Goal: Task Accomplishment & Management: Manage account settings

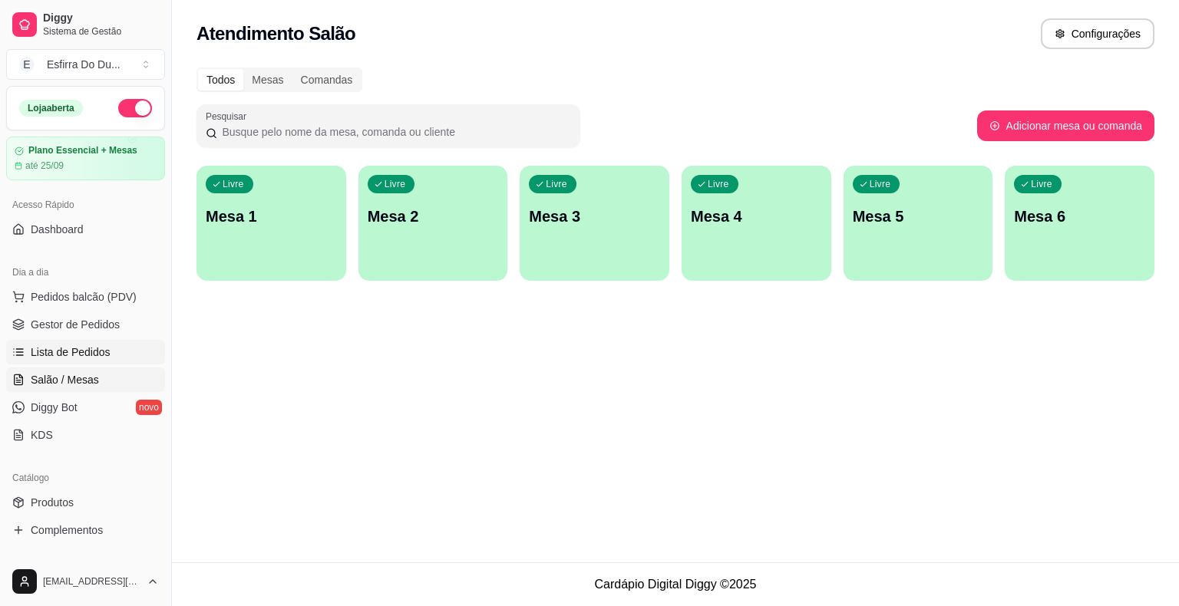
click at [64, 351] on span "Lista de Pedidos" at bounding box center [71, 352] width 80 height 15
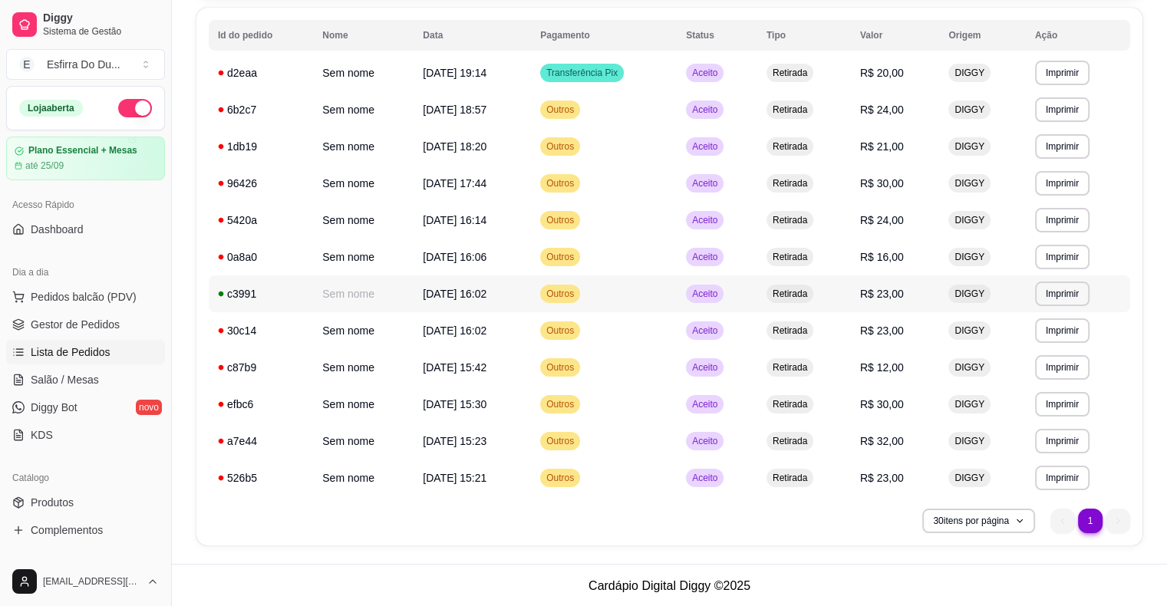
scroll to position [168, 0]
click at [721, 482] on span "Aceito" at bounding box center [704, 477] width 31 height 12
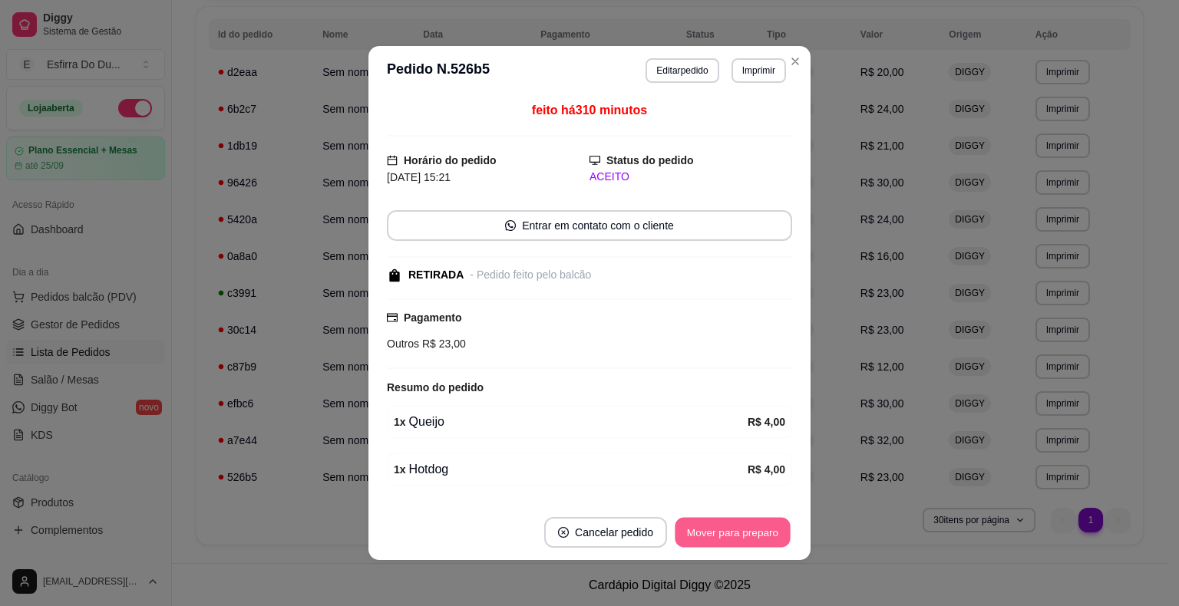
click at [715, 533] on button "Mover para preparo" at bounding box center [731, 533] width 115 height 30
click at [715, 533] on div "Mover para preparo" at bounding box center [721, 532] width 140 height 31
click at [715, 533] on button "Mover para retirada disponível" at bounding box center [707, 532] width 170 height 31
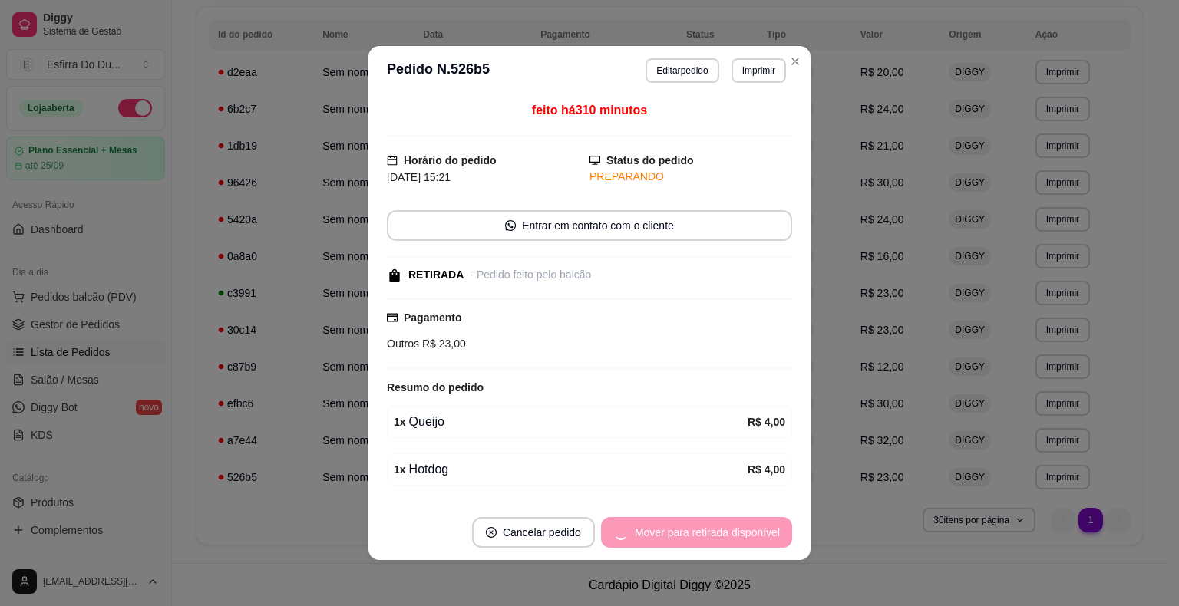
click at [715, 533] on div "Mover para retirada disponível" at bounding box center [696, 532] width 191 height 31
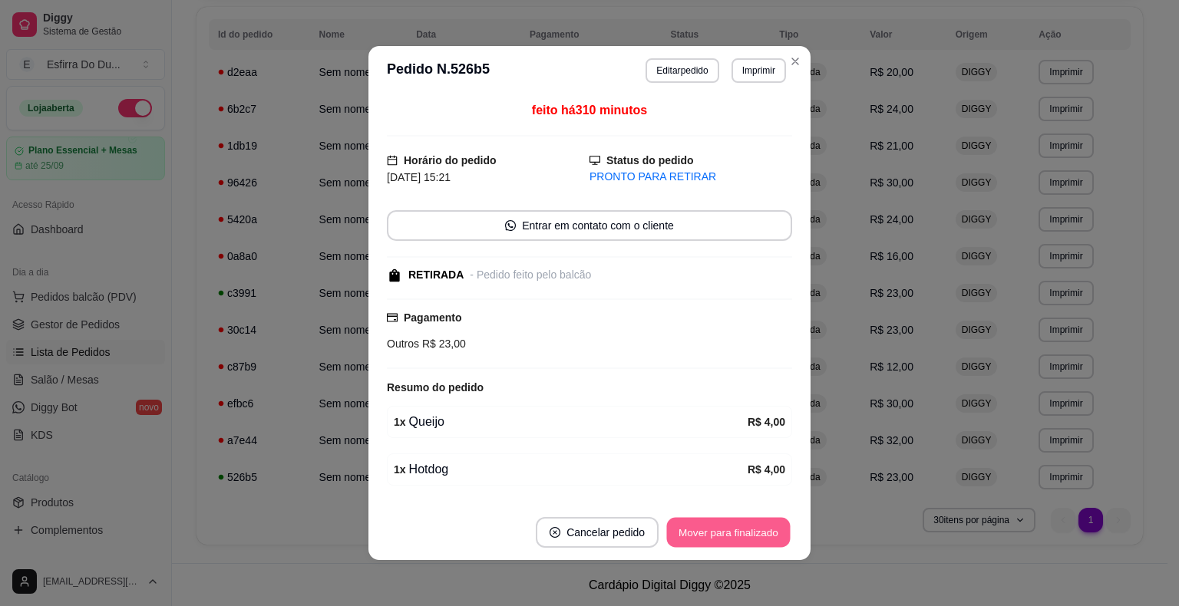
click at [715, 533] on button "Mover para finalizado" at bounding box center [729, 533] width 124 height 30
click at [715, 533] on div "Mover para finalizado" at bounding box center [727, 532] width 127 height 31
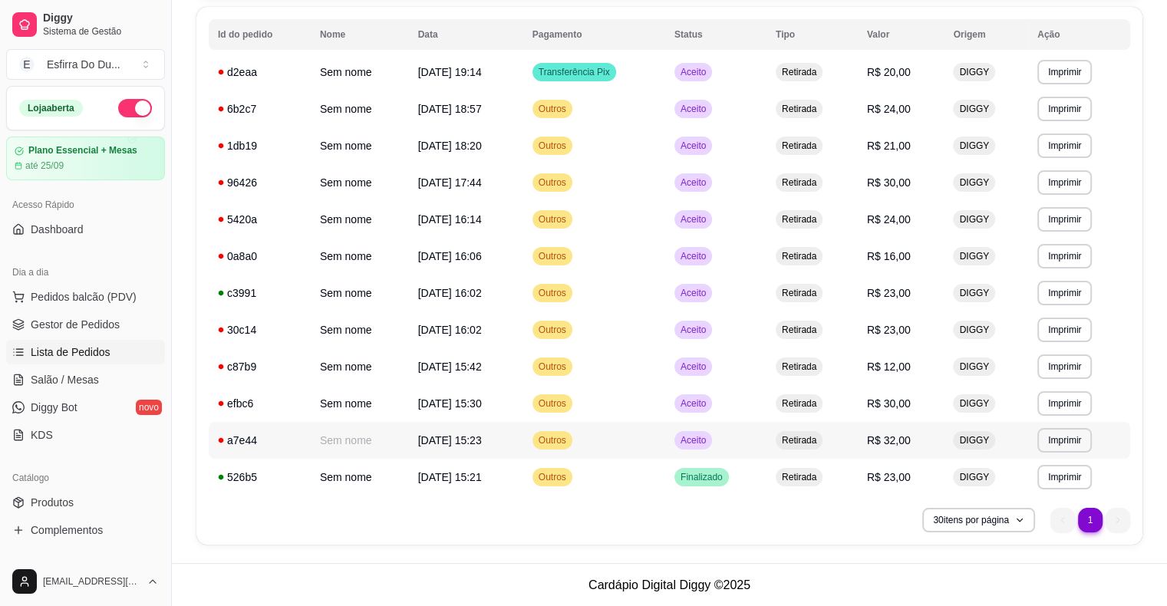
click at [684, 440] on td "Aceito" at bounding box center [715, 440] width 101 height 37
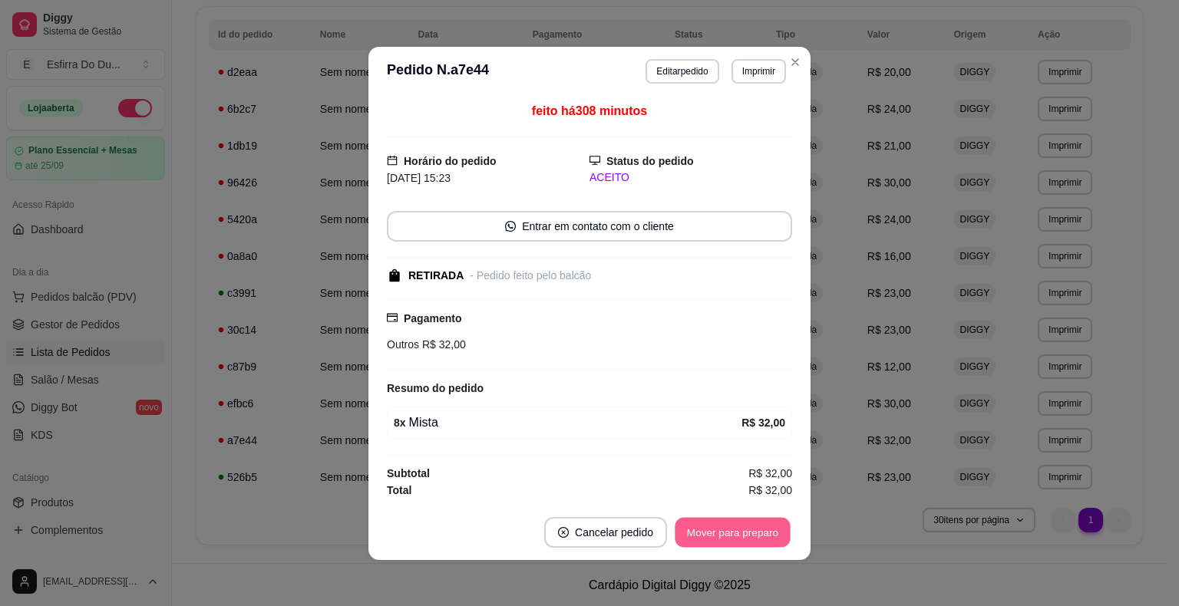
click at [691, 526] on button "Mover para preparo" at bounding box center [731, 532] width 115 height 30
click at [691, 526] on div "Mover para preparo" at bounding box center [721, 532] width 140 height 31
click at [691, 526] on button "Mover para retirada disponível" at bounding box center [707, 532] width 170 height 31
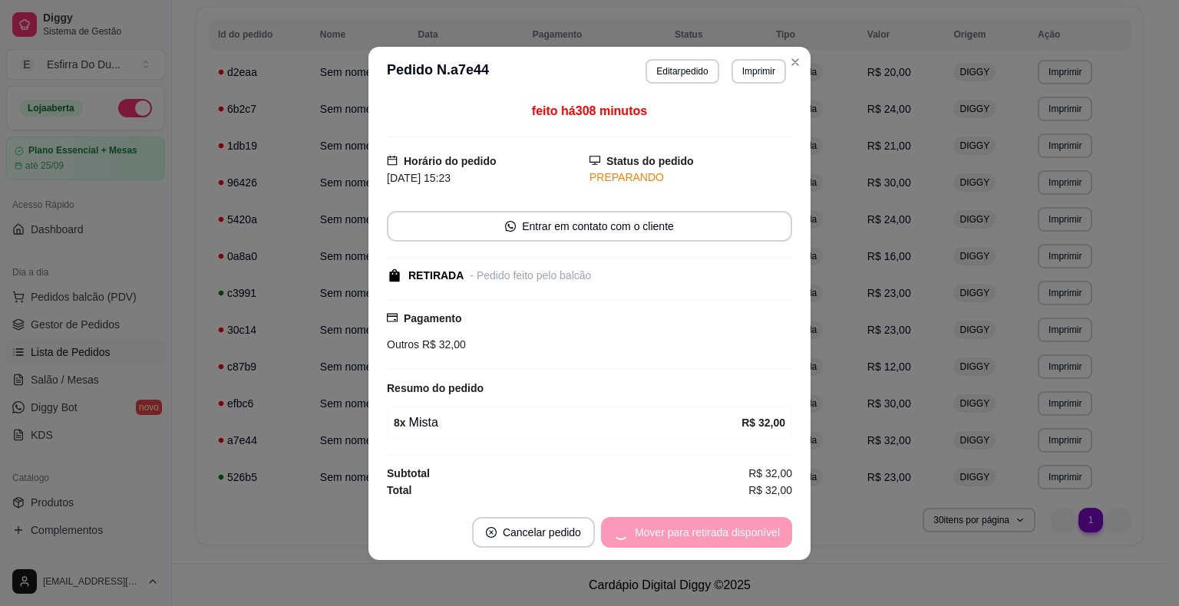
click at [691, 526] on div "Mover para retirada disponível" at bounding box center [696, 532] width 191 height 31
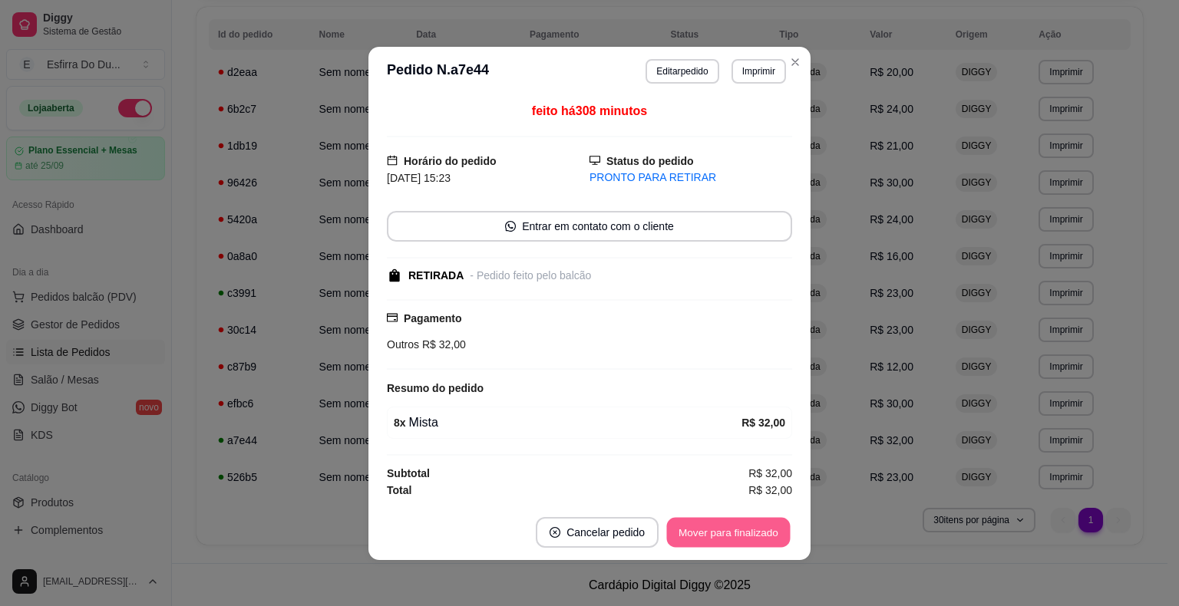
click at [691, 526] on button "Mover para finalizado" at bounding box center [729, 532] width 124 height 30
click at [691, 526] on div "Mover para finalizado" at bounding box center [727, 532] width 127 height 31
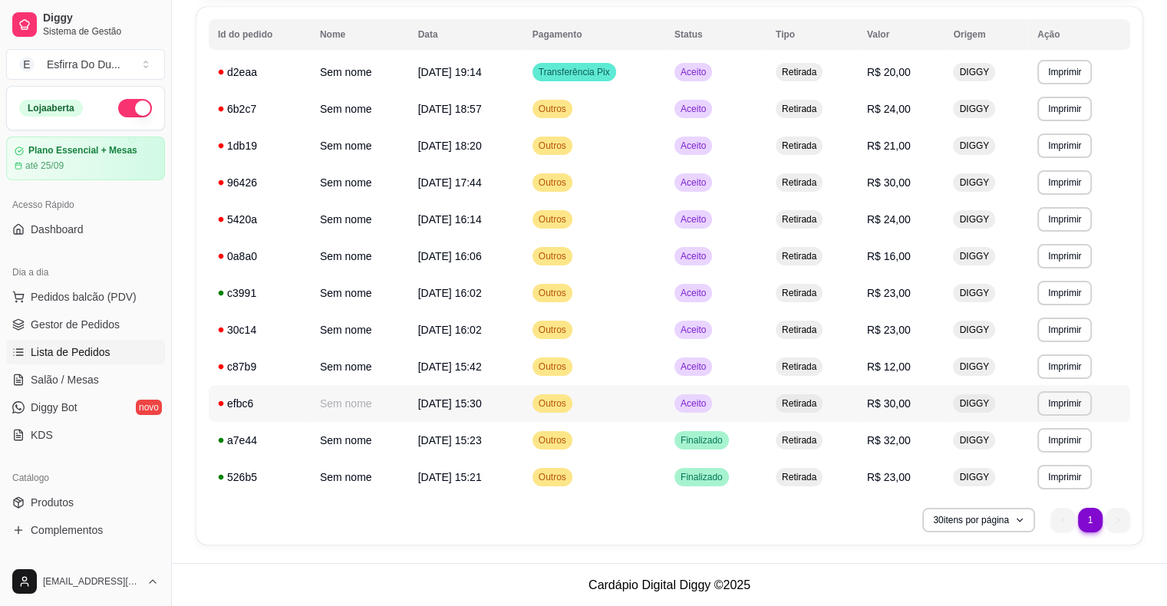
click at [709, 404] on span "Aceito" at bounding box center [693, 403] width 31 height 12
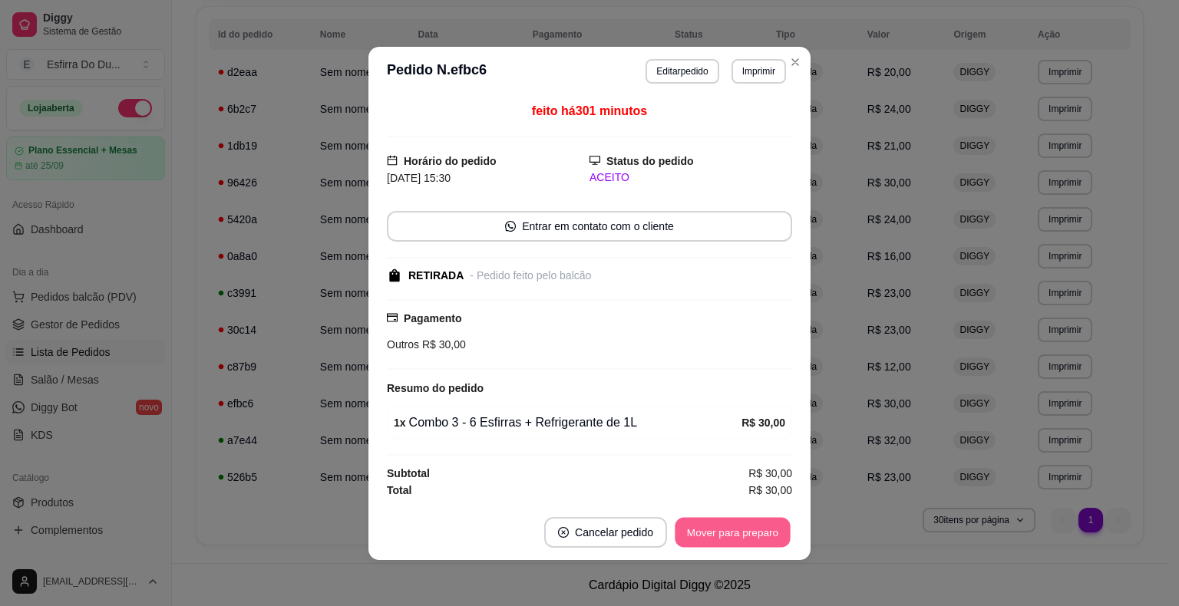
click at [721, 528] on button "Mover para preparo" at bounding box center [731, 532] width 115 height 30
click at [721, 528] on div "Mover para preparo" at bounding box center [721, 532] width 140 height 31
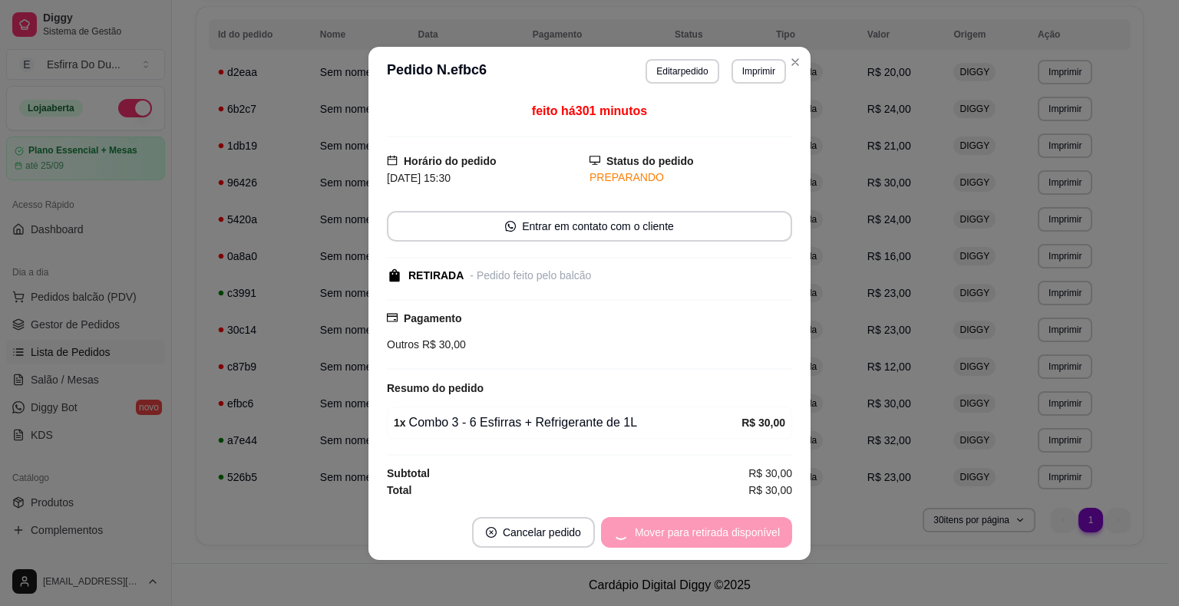
click at [709, 529] on div "Mover para retirada disponível" at bounding box center [696, 532] width 191 height 31
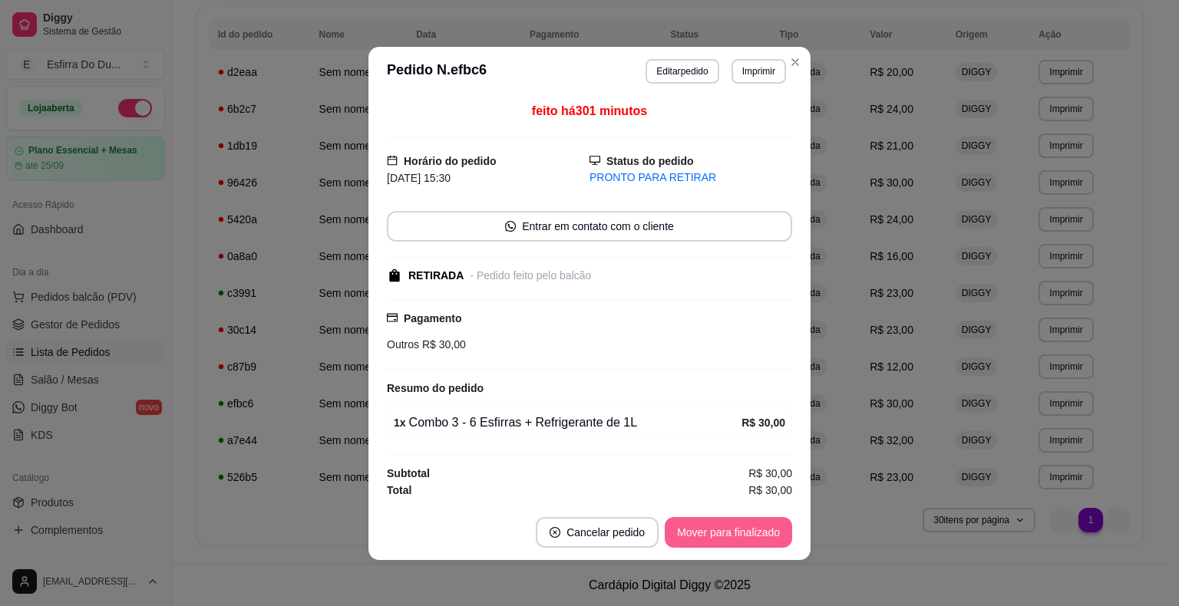
click at [709, 529] on button "Mover para finalizado" at bounding box center [727, 532] width 127 height 31
click at [709, 529] on div "Mover para finalizado" at bounding box center [717, 532] width 149 height 31
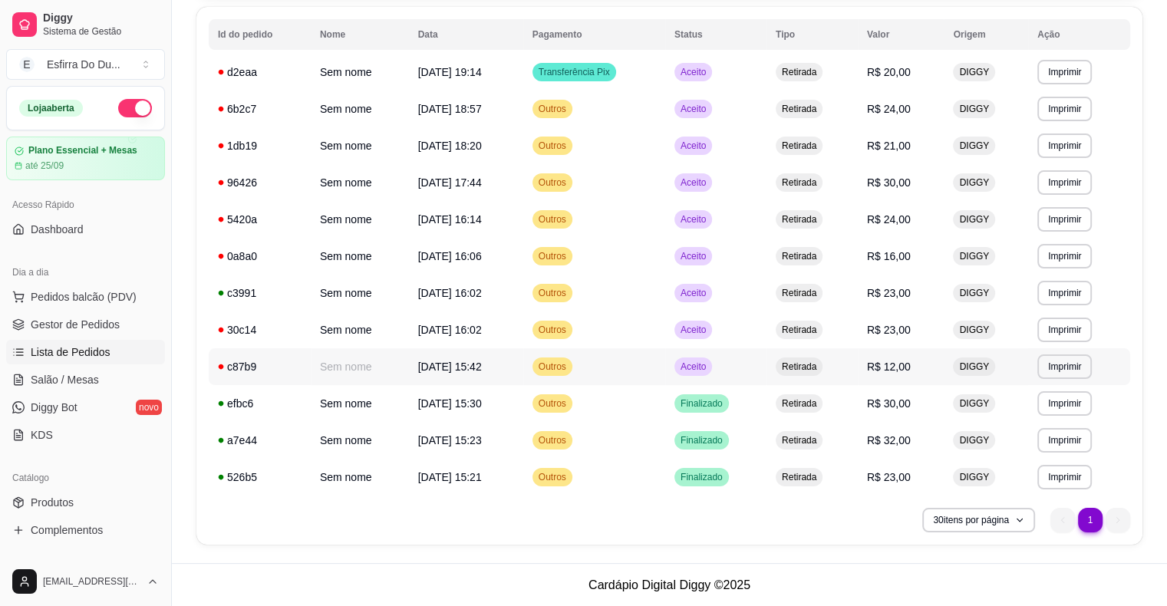
click at [693, 370] on span "Aceito" at bounding box center [693, 367] width 31 height 12
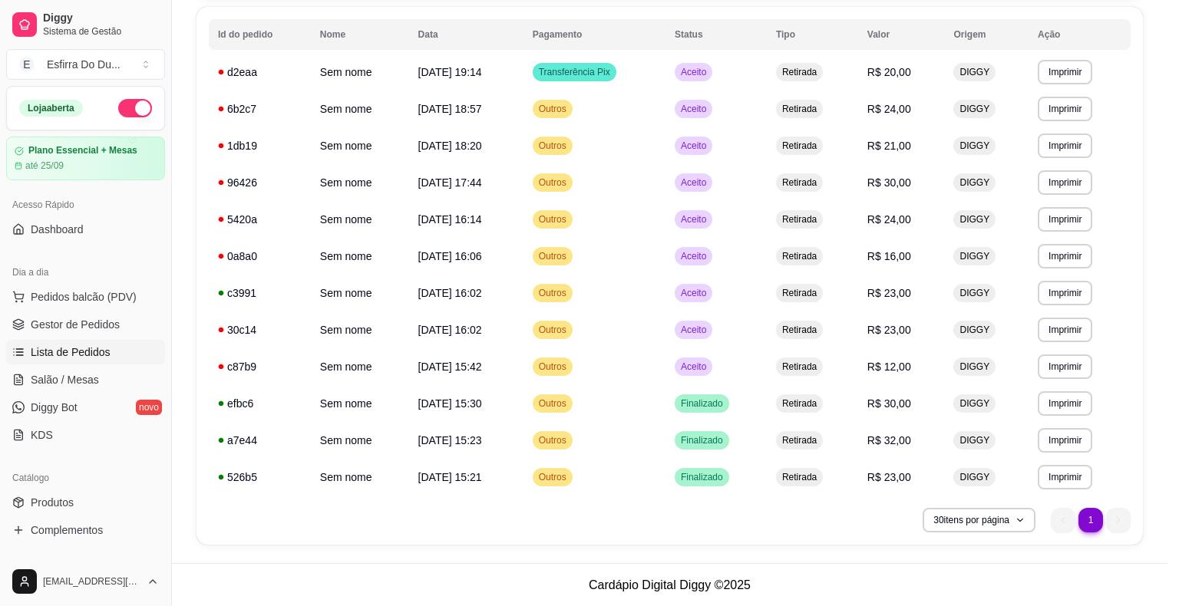
click at [710, 530] on button "Mover para preparo" at bounding box center [732, 532] width 119 height 31
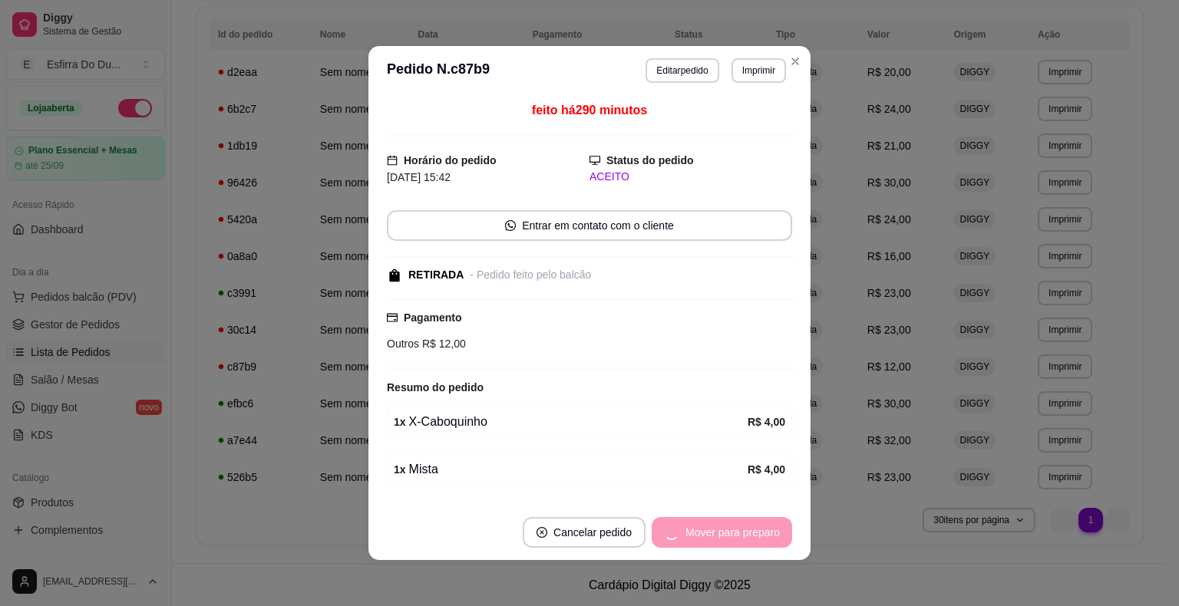
click at [710, 530] on div "Mover para preparo" at bounding box center [721, 532] width 140 height 31
click at [710, 530] on div "Mover para retirada disponível" at bounding box center [696, 532] width 191 height 31
click at [710, 530] on button "Mover para finalizado" at bounding box center [727, 532] width 127 height 31
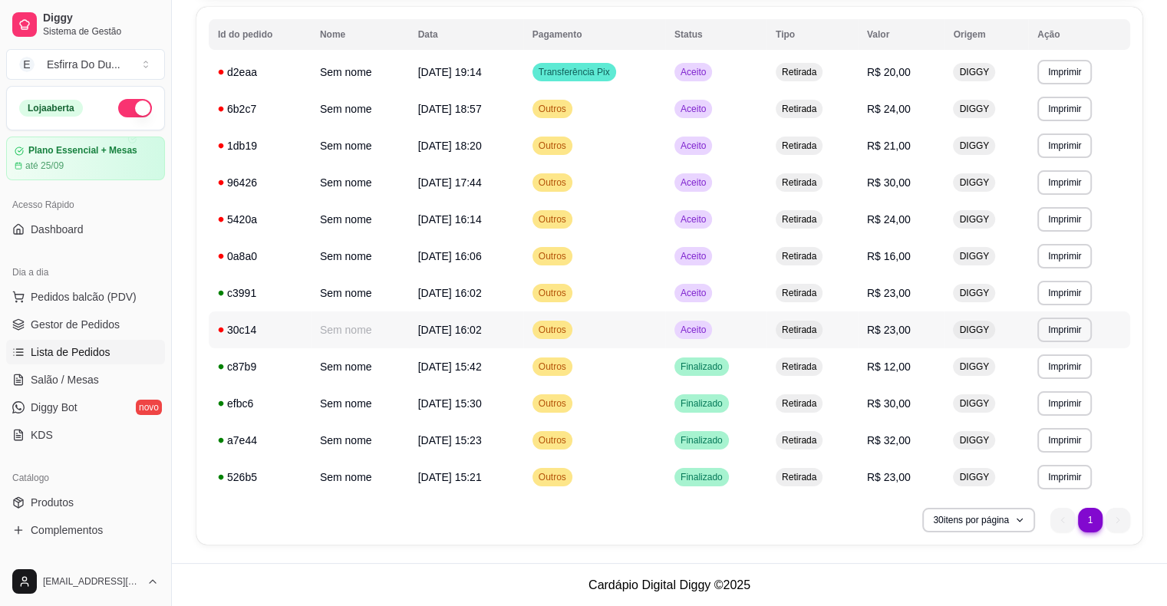
click at [709, 328] on span "Aceito" at bounding box center [693, 330] width 31 height 12
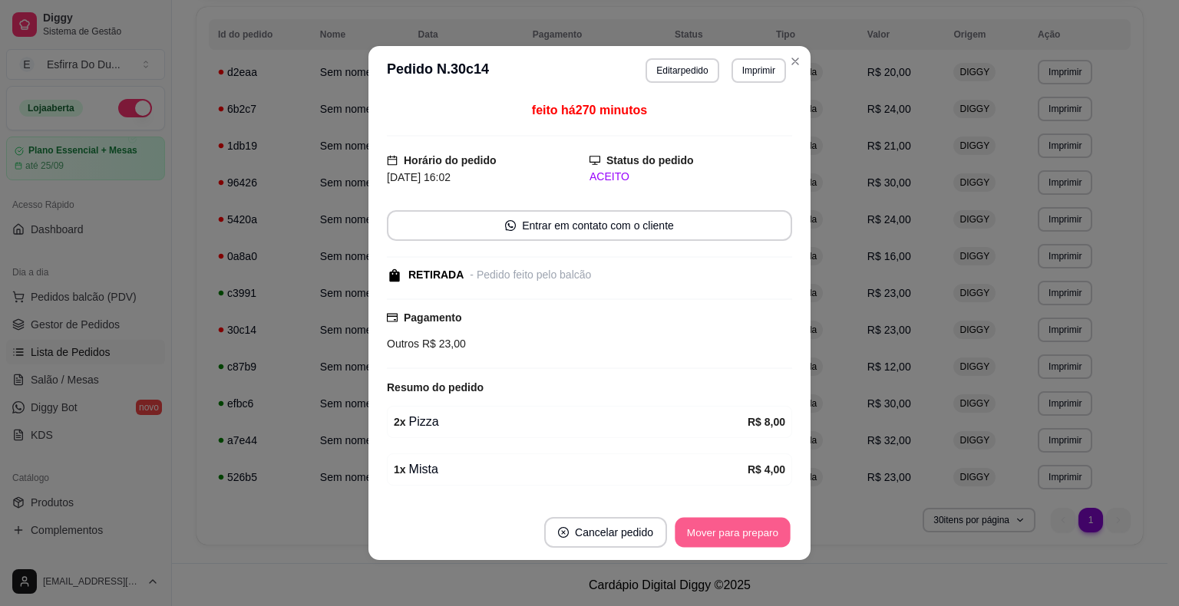
click at [730, 525] on button "Mover para preparo" at bounding box center [731, 533] width 115 height 30
click at [730, 525] on div "Mover para preparo" at bounding box center [732, 532] width 119 height 31
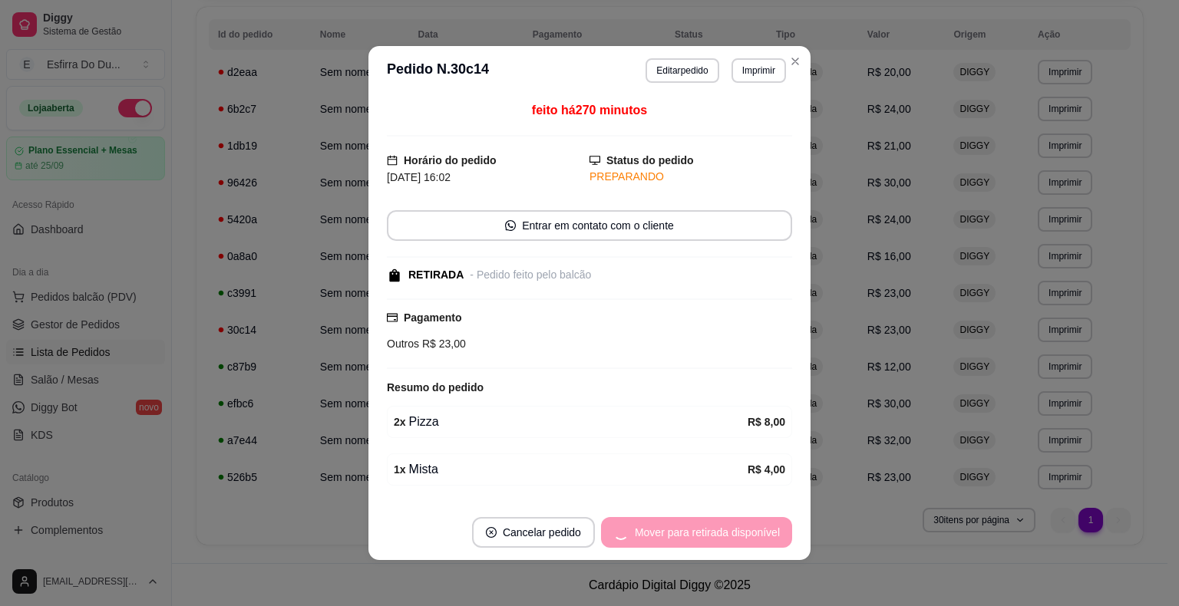
click at [730, 525] on div "Mover para retirada disponível" at bounding box center [696, 532] width 191 height 31
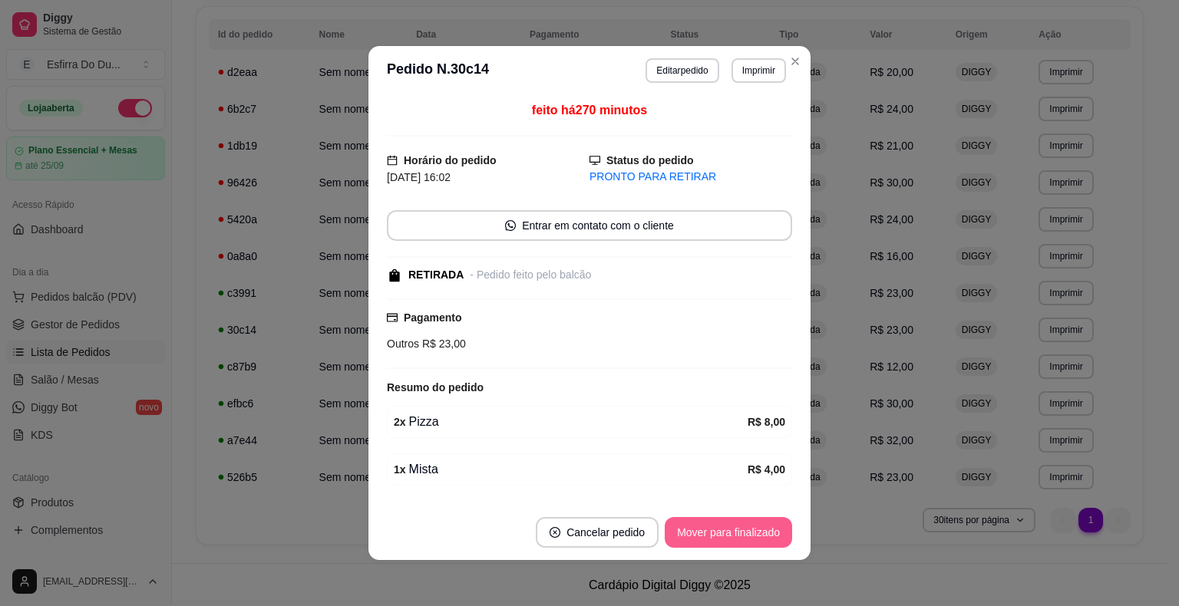
click at [730, 525] on button "Mover para finalizado" at bounding box center [727, 532] width 127 height 31
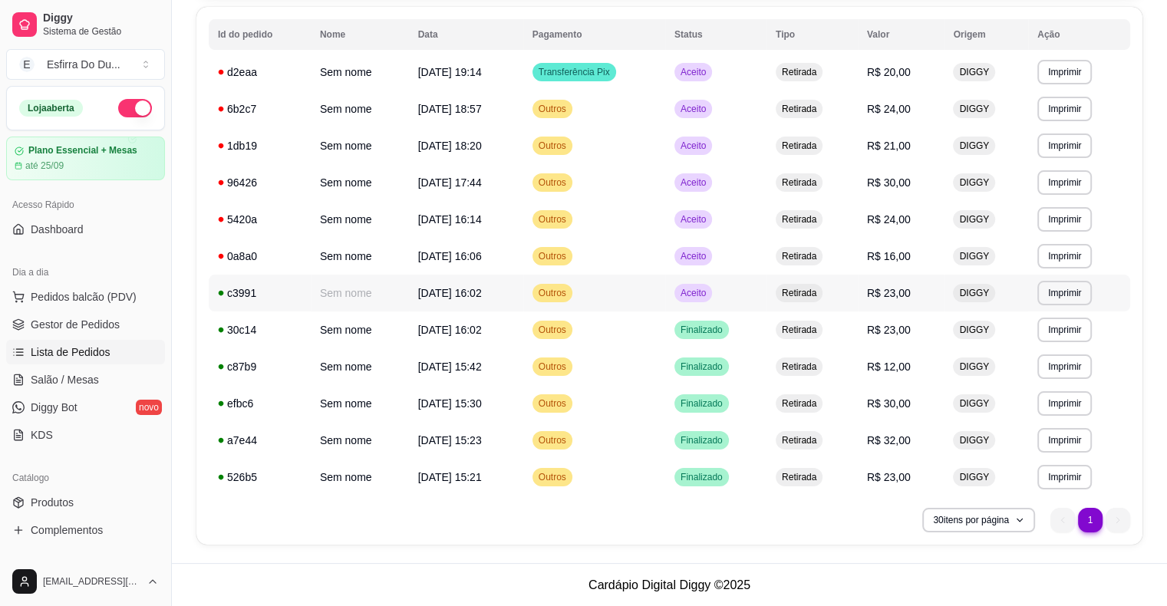
click at [693, 291] on span "Aceito" at bounding box center [693, 293] width 31 height 12
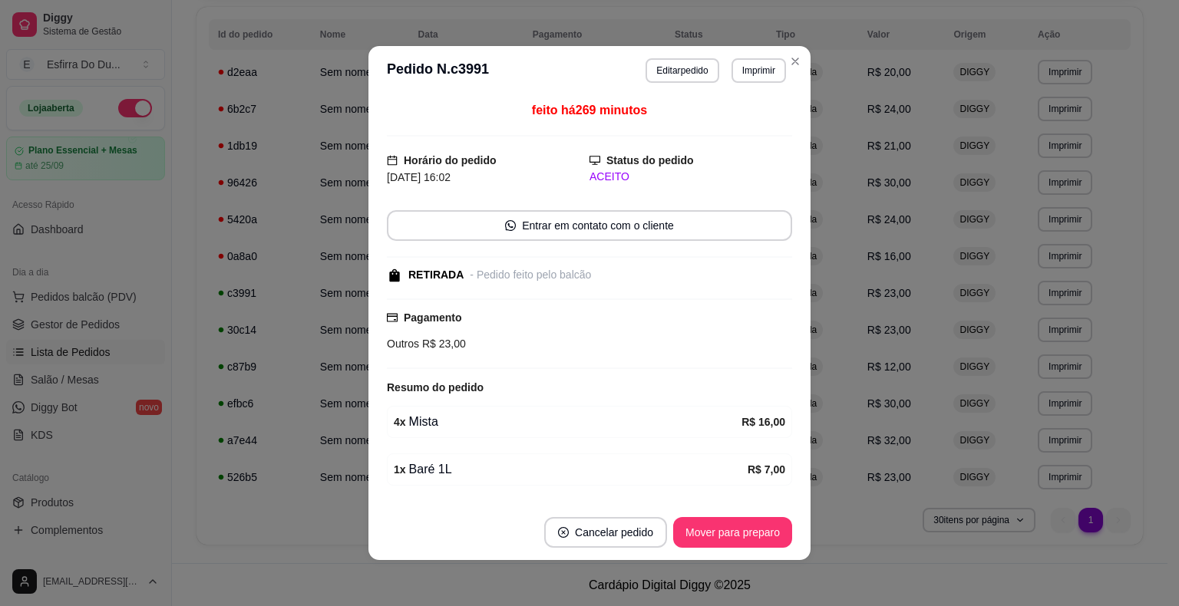
click at [756, 514] on footer "Cancelar pedido Mover para preparo" at bounding box center [589, 532] width 442 height 55
click at [745, 533] on button "Mover para preparo" at bounding box center [732, 532] width 119 height 31
click at [745, 533] on div "Mover para preparo" at bounding box center [721, 532] width 140 height 31
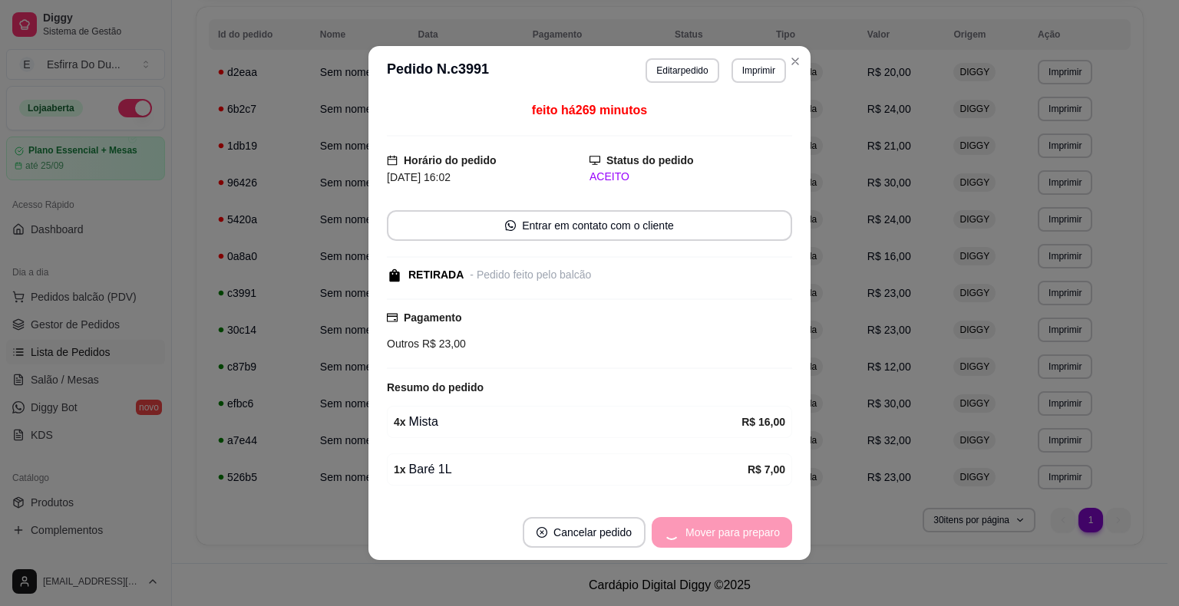
click at [745, 533] on div "Mover para preparo" at bounding box center [721, 532] width 140 height 31
click at [745, 533] on div "Mover para retirada disponível" at bounding box center [696, 532] width 191 height 31
click at [745, 533] on button "Mover para finalizado" at bounding box center [729, 533] width 124 height 30
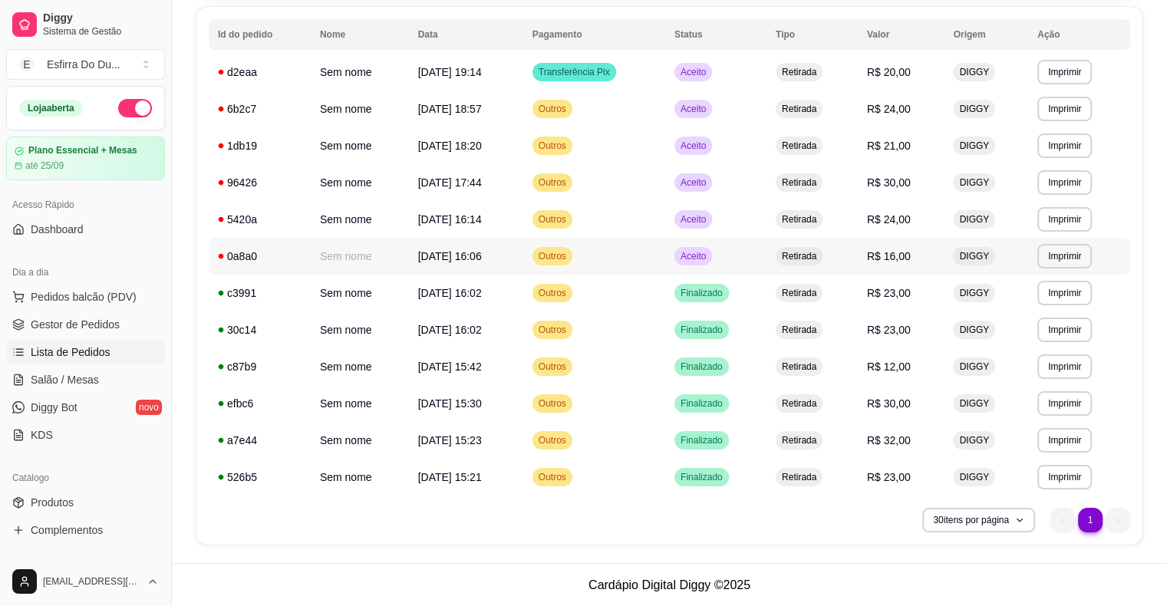
click at [709, 258] on span "Aceito" at bounding box center [693, 256] width 31 height 12
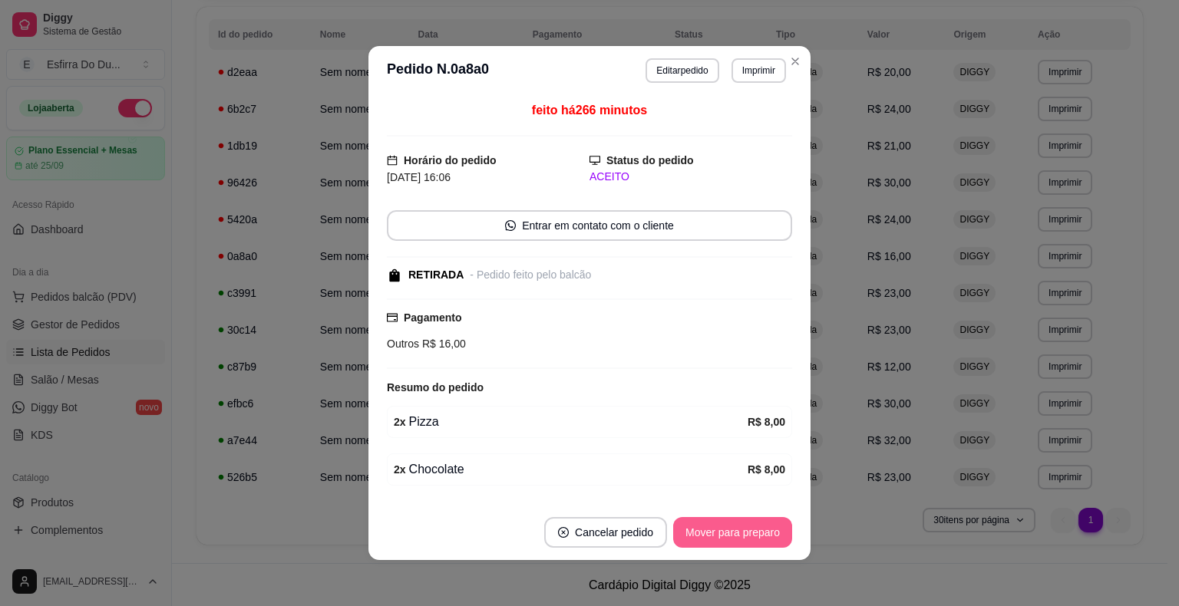
click at [731, 534] on button "Mover para preparo" at bounding box center [732, 532] width 119 height 31
click at [731, 534] on div "Mover para preparo" at bounding box center [721, 532] width 140 height 31
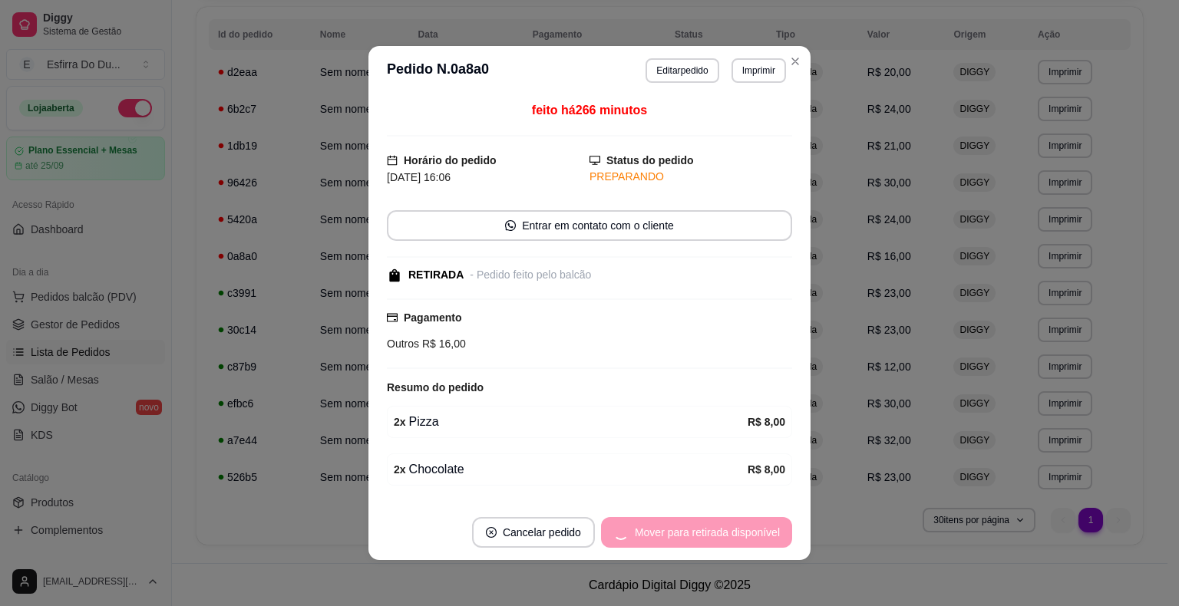
click at [731, 534] on div "Mover para retirada disponível" at bounding box center [696, 532] width 191 height 31
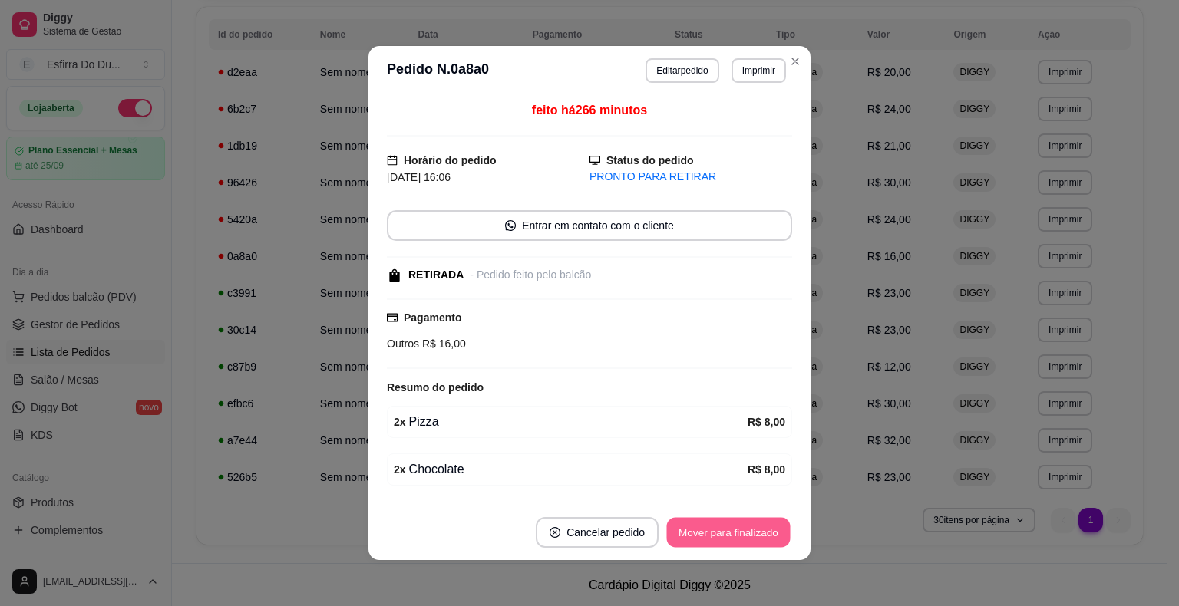
click at [731, 534] on button "Mover para finalizado" at bounding box center [729, 533] width 124 height 30
click at [731, 534] on div "Mover para finalizado" at bounding box center [727, 532] width 127 height 31
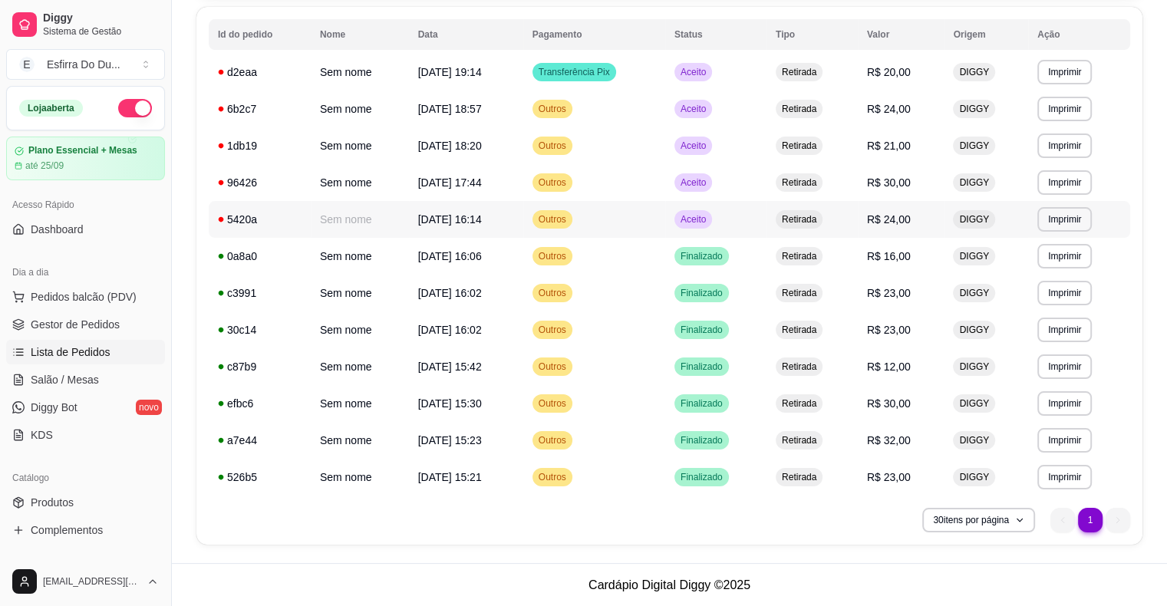
click at [707, 219] on span "Aceito" at bounding box center [693, 219] width 31 height 12
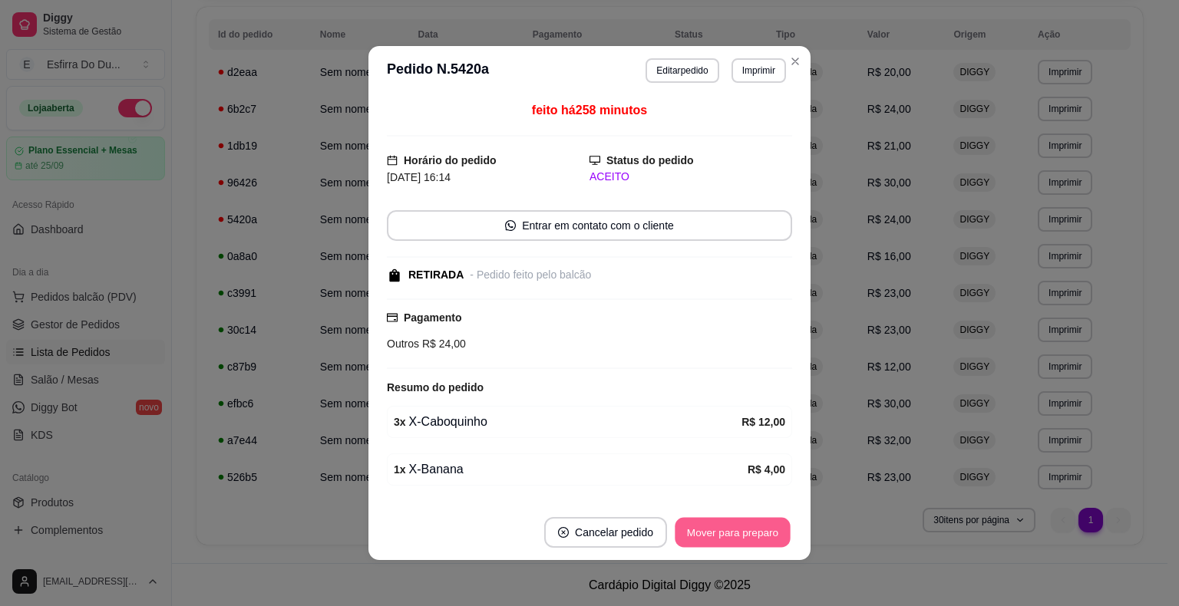
click at [710, 537] on button "Mover para preparo" at bounding box center [731, 533] width 115 height 30
click at [710, 537] on div "Mover para preparo" at bounding box center [721, 532] width 140 height 31
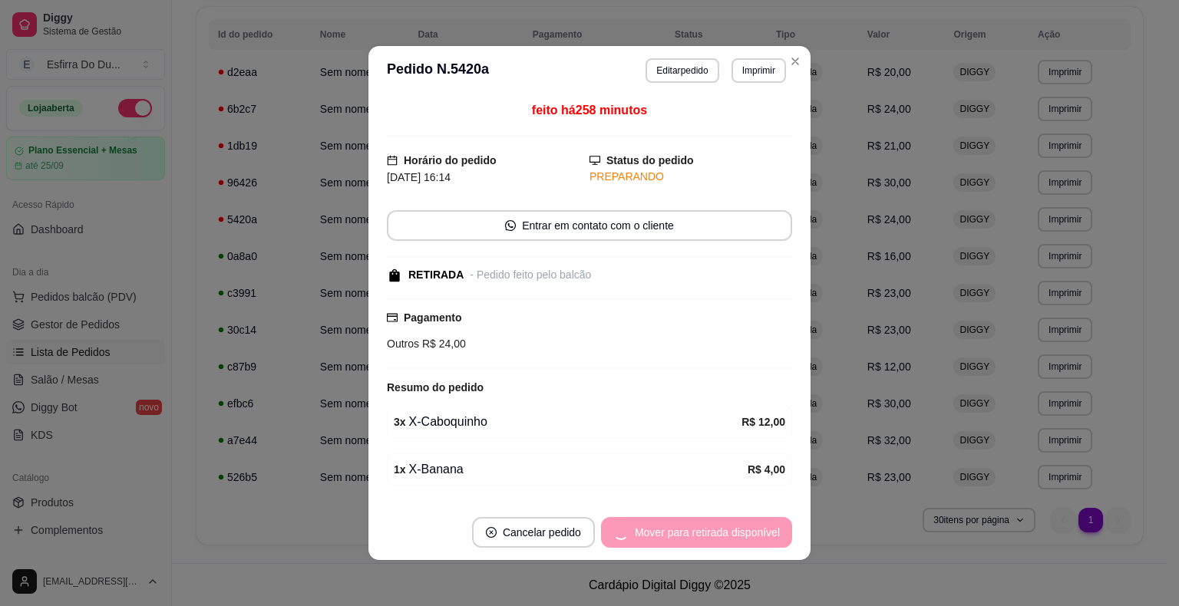
click at [710, 537] on div "Mover para retirada disponível" at bounding box center [696, 532] width 191 height 31
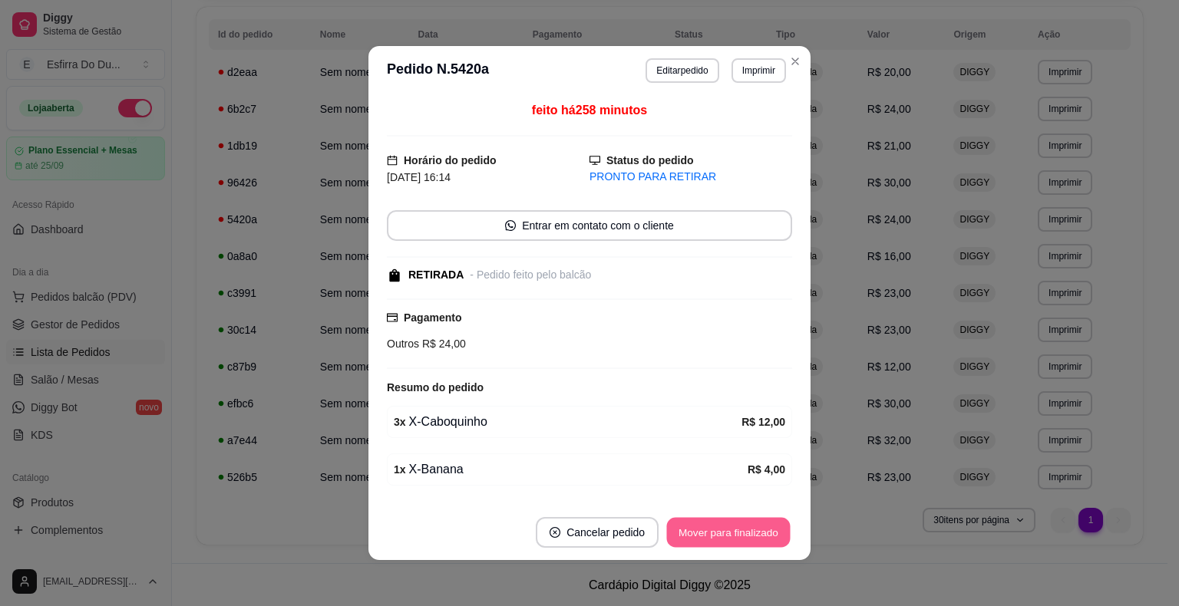
click at [710, 537] on button "Mover para finalizado" at bounding box center [729, 533] width 124 height 30
click at [710, 537] on div "Mover para finalizado" at bounding box center [727, 532] width 127 height 31
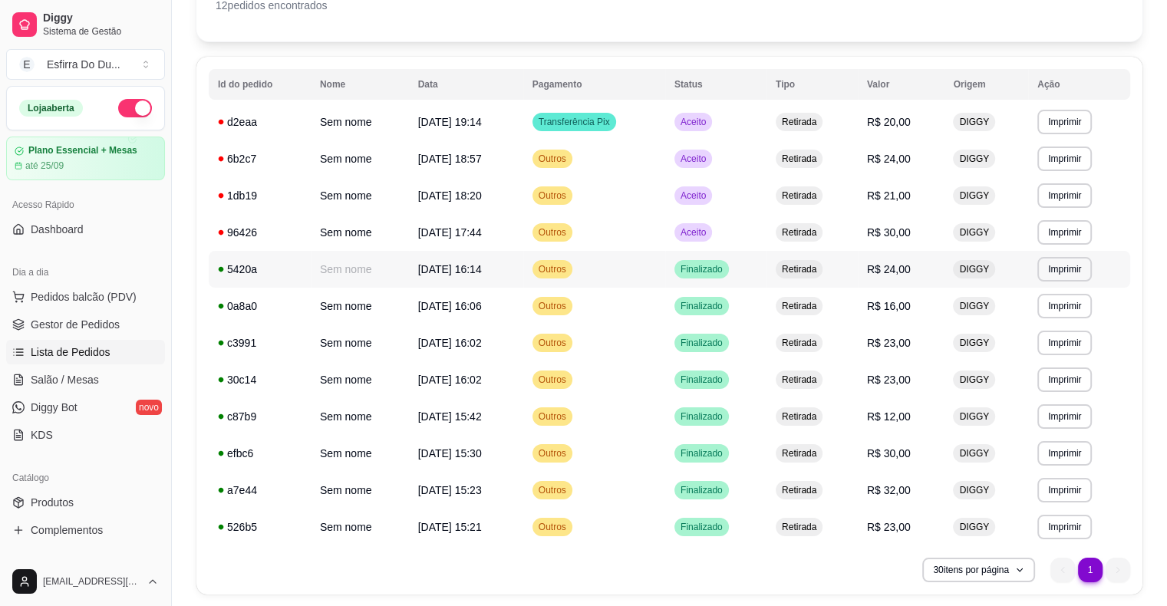
scroll to position [91, 0]
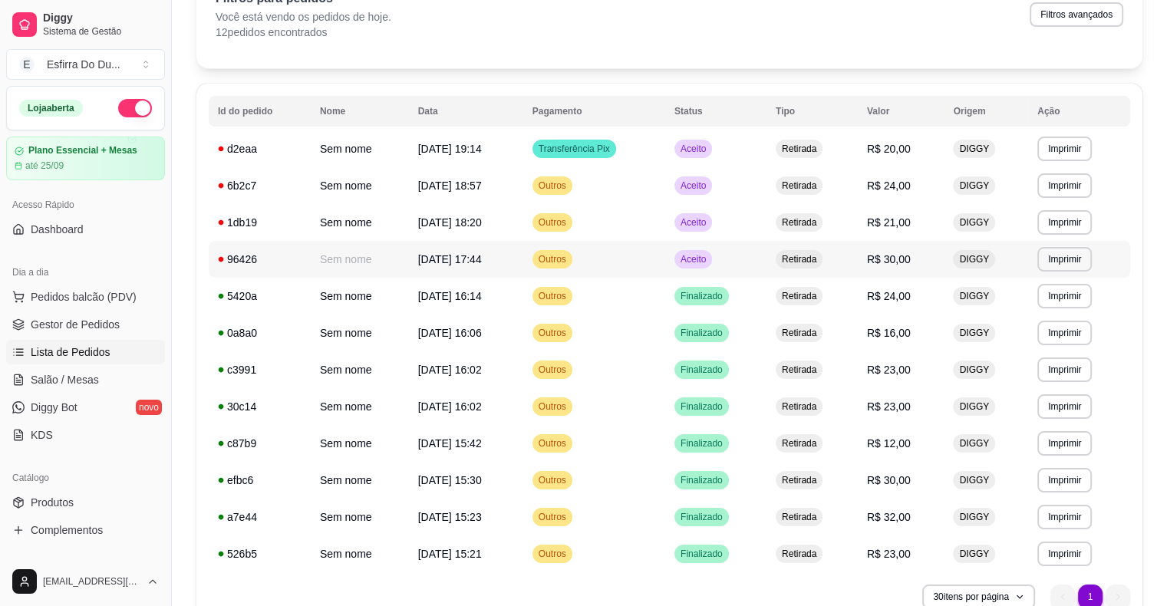
click at [703, 265] on div "Aceito" at bounding box center [693, 259] width 38 height 18
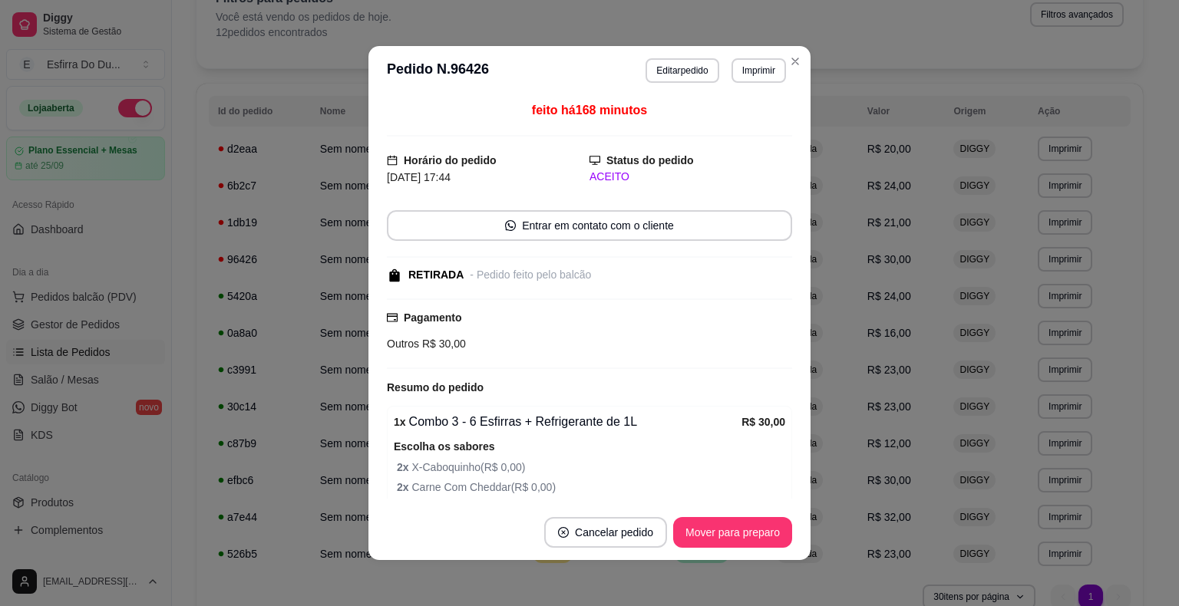
click at [722, 555] on footer "Cancelar pedido Mover para preparo" at bounding box center [589, 532] width 442 height 55
click at [725, 540] on button "Mover para preparo" at bounding box center [732, 532] width 119 height 31
click at [725, 540] on div "Mover para preparo" at bounding box center [721, 532] width 140 height 31
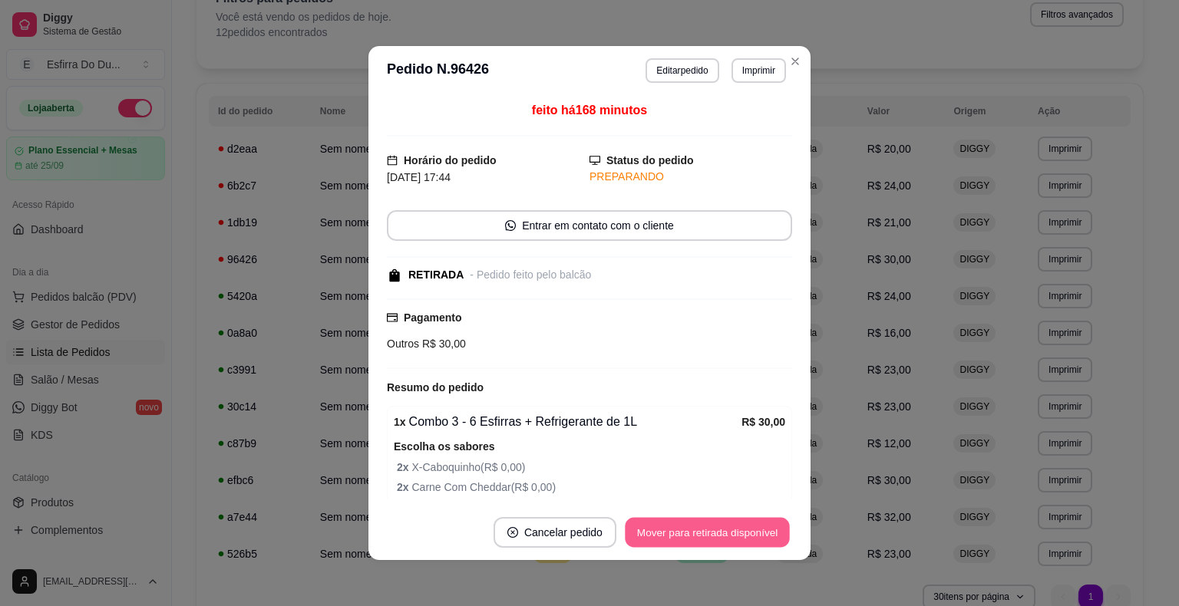
click at [725, 540] on button "Mover para retirada disponível" at bounding box center [707, 533] width 164 height 30
click at [725, 540] on div "Mover para retirada disponível" at bounding box center [696, 532] width 191 height 31
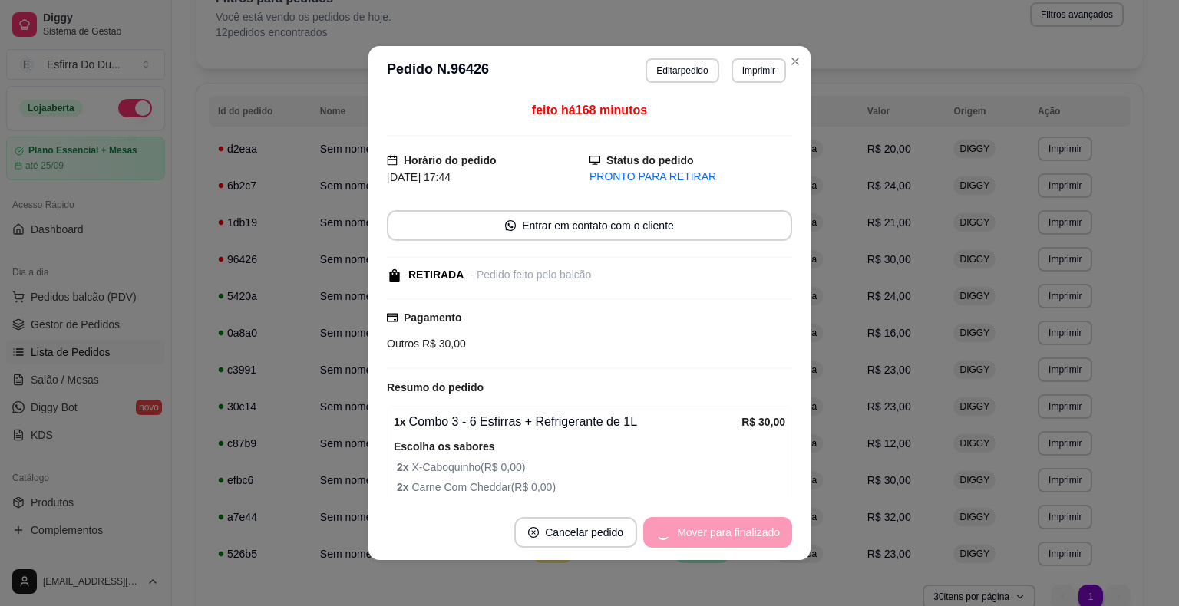
click at [725, 540] on div "Mover para finalizado" at bounding box center [717, 532] width 149 height 31
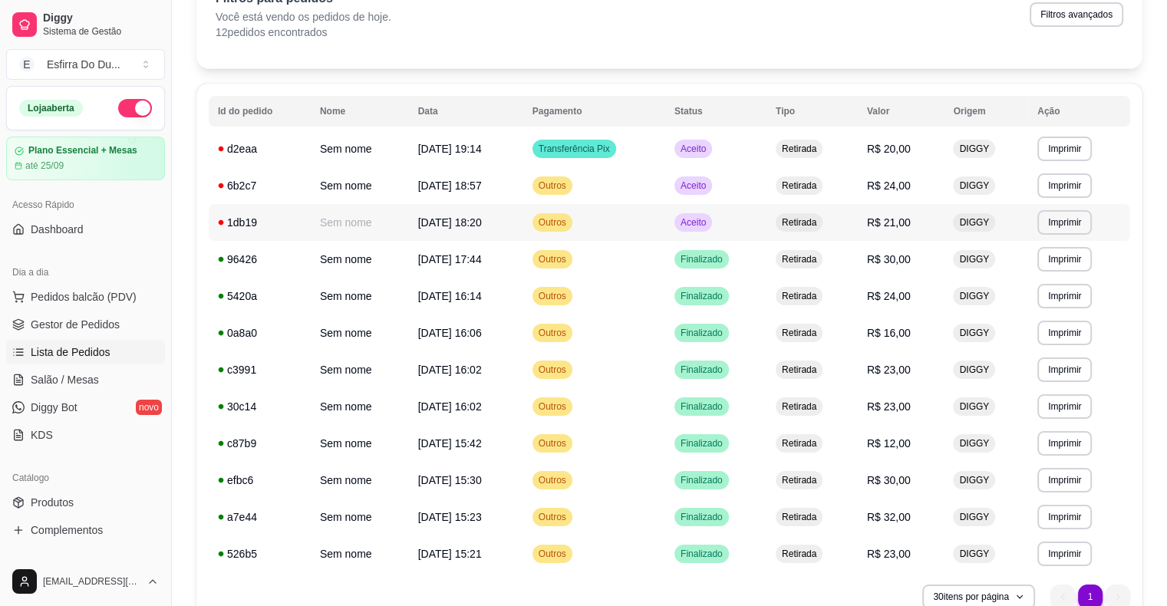
click at [694, 216] on span "Aceito" at bounding box center [693, 222] width 31 height 12
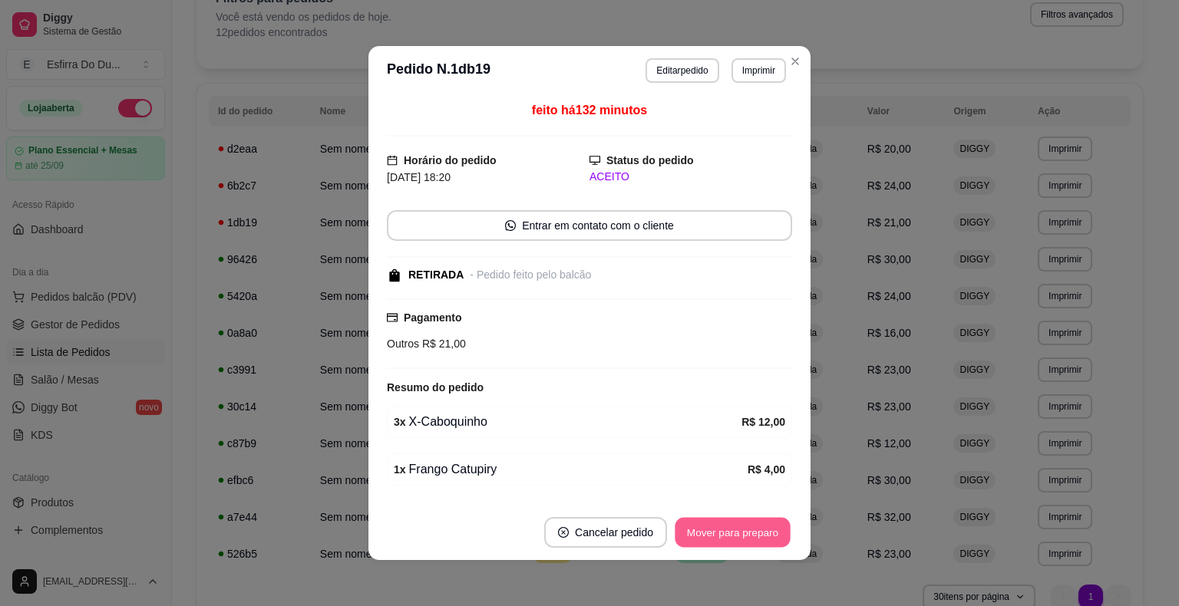
click at [707, 526] on button "Mover para preparo" at bounding box center [731, 533] width 115 height 30
click at [707, 526] on div "Mover para preparo" at bounding box center [721, 532] width 140 height 31
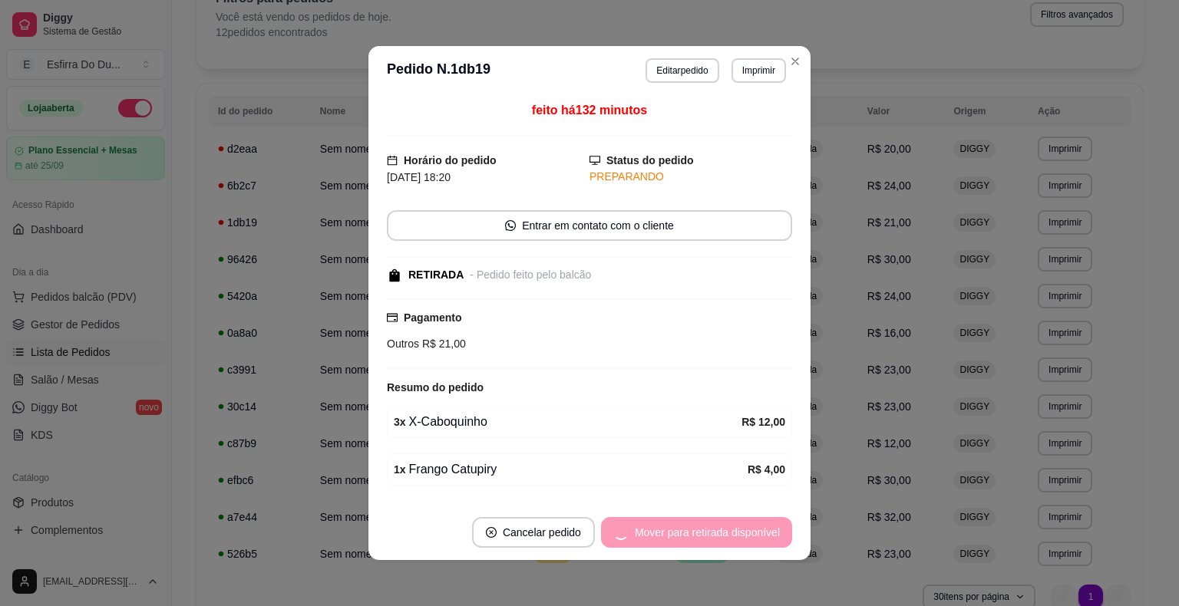
click at [707, 526] on div "Mover para retirada disponível" at bounding box center [696, 532] width 191 height 31
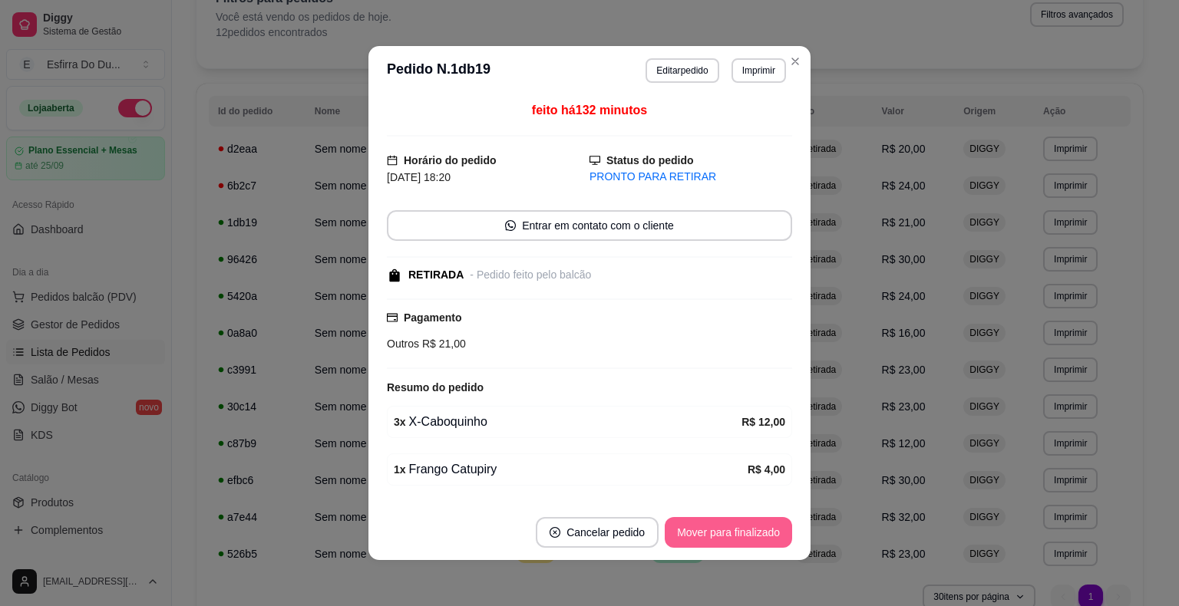
click at [706, 529] on button "Mover para finalizado" at bounding box center [727, 532] width 127 height 31
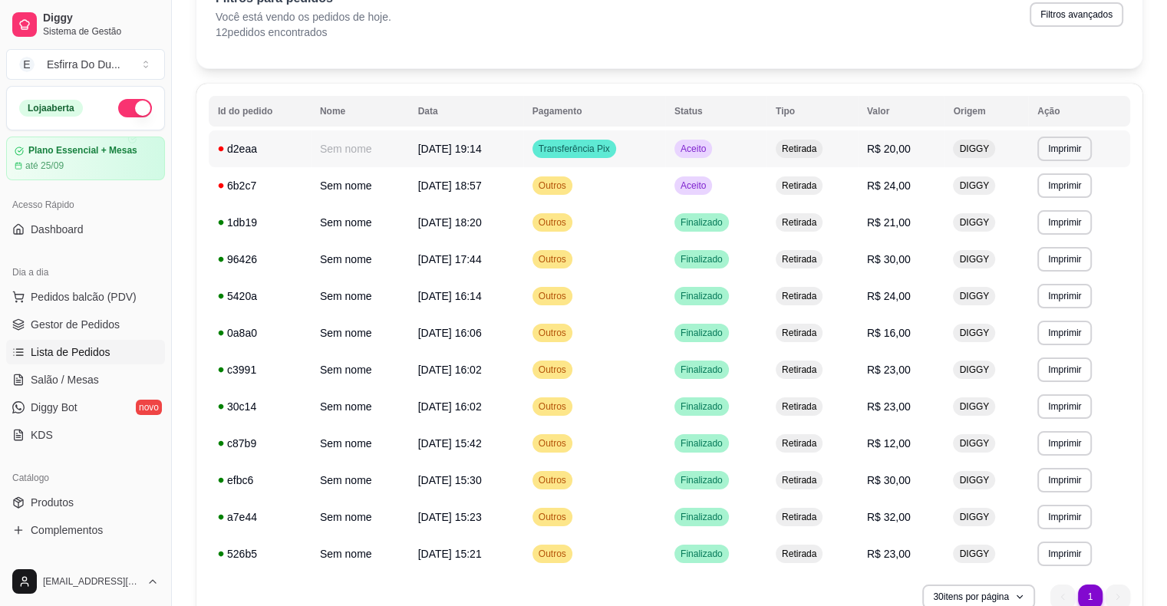
click at [697, 148] on span "Aceito" at bounding box center [693, 149] width 31 height 12
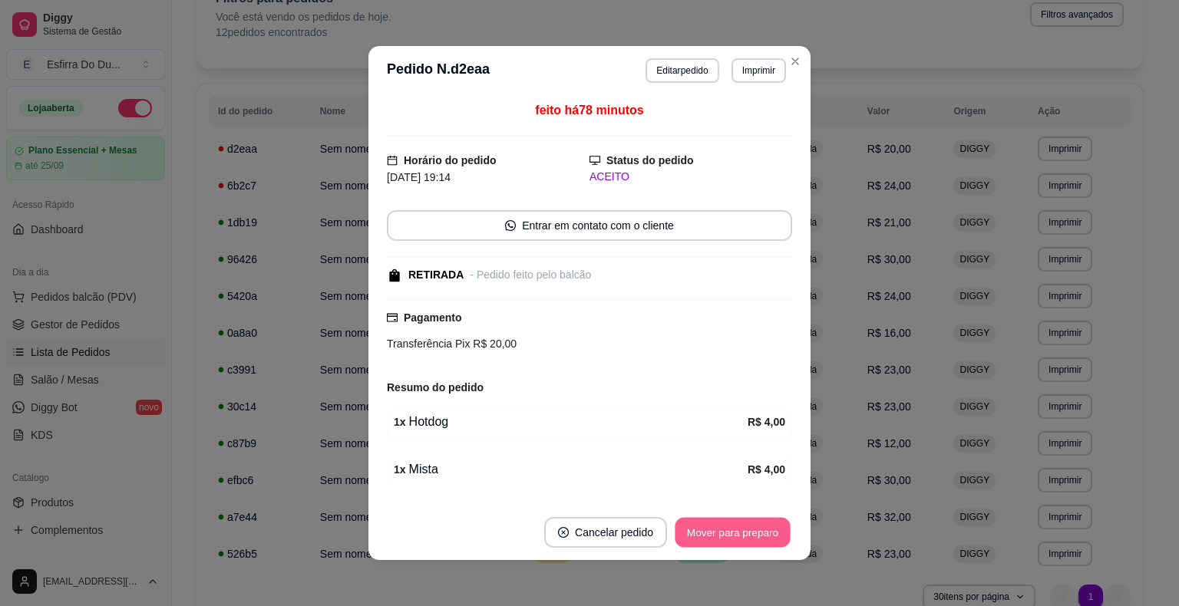
click at [743, 534] on button "Mover para preparo" at bounding box center [731, 533] width 115 height 30
click at [743, 534] on button "Mover para retirada disponível" at bounding box center [707, 533] width 164 height 30
click at [743, 534] on div "Mover para retirada disponível" at bounding box center [707, 532] width 170 height 31
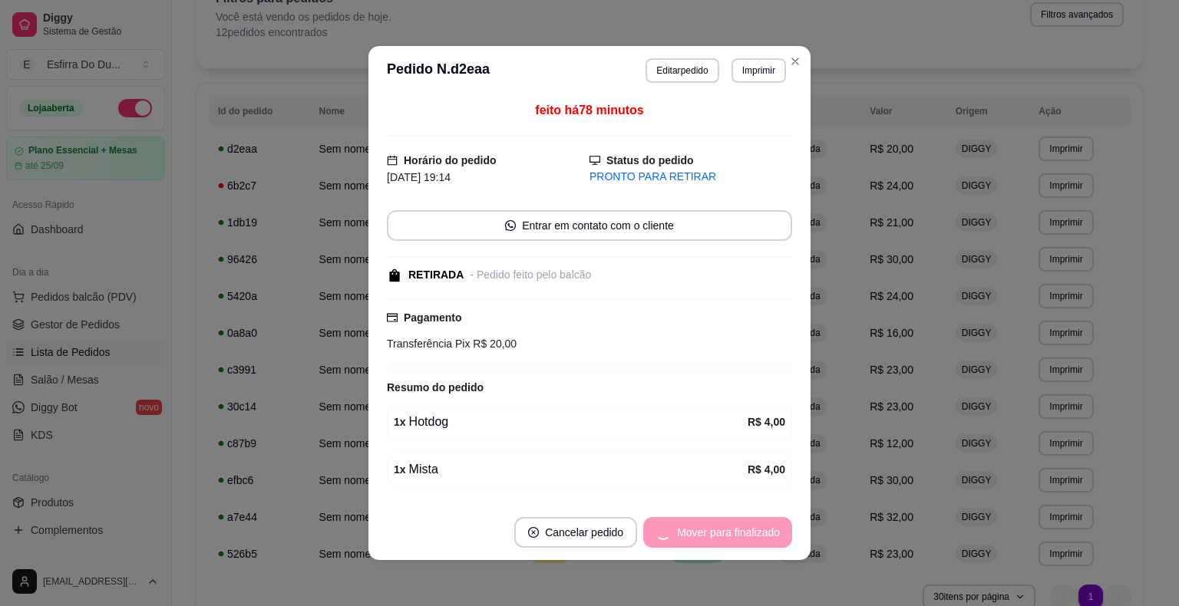
click at [743, 534] on div "Mover para finalizado" at bounding box center [717, 532] width 149 height 31
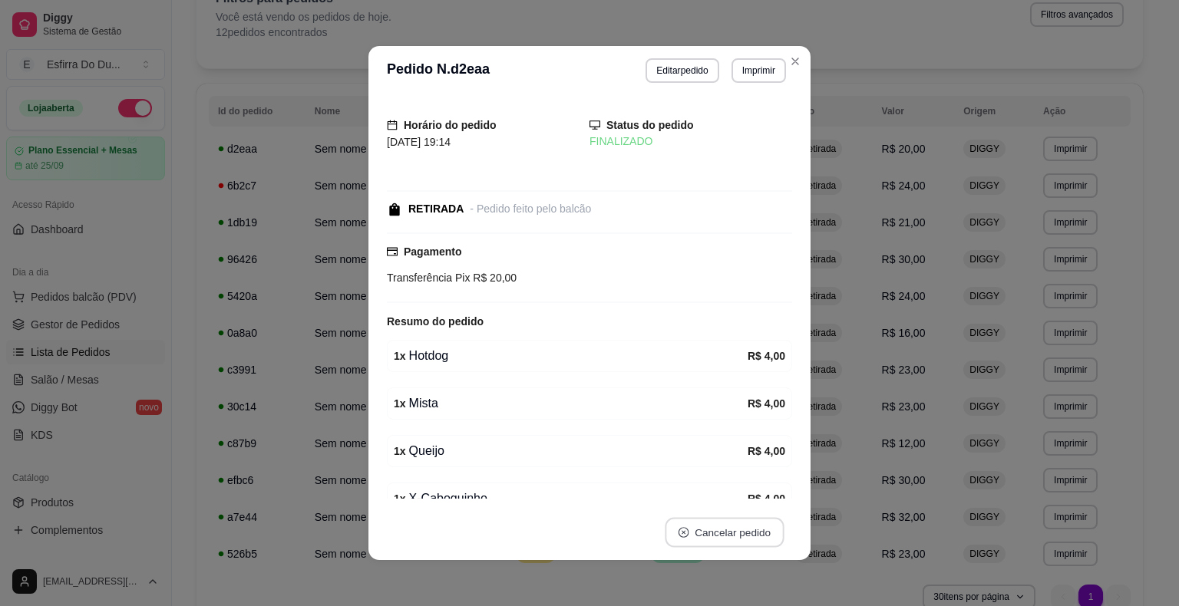
click at [742, 534] on button "Cancelar pedido" at bounding box center [723, 533] width 119 height 30
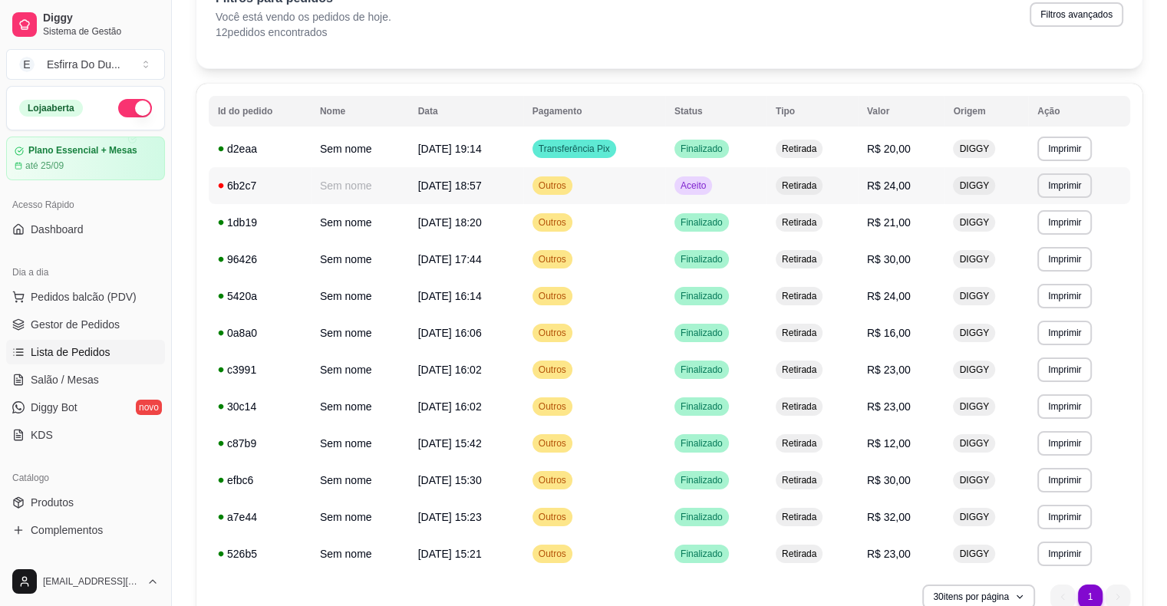
click at [702, 189] on span "Aceito" at bounding box center [693, 186] width 31 height 12
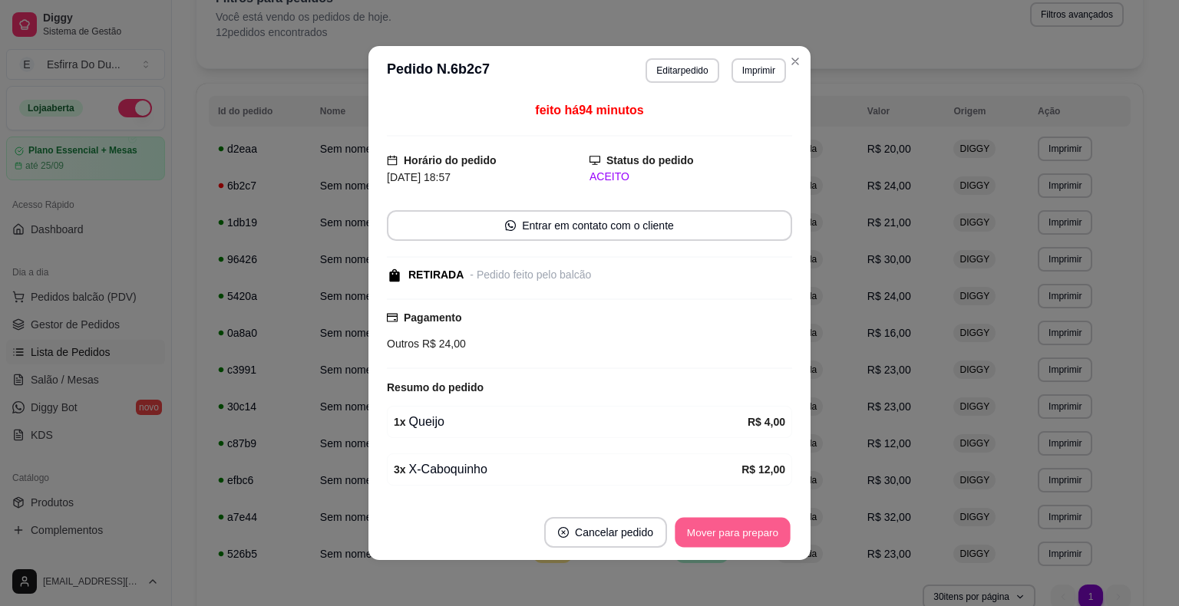
click at [748, 535] on button "Mover para preparo" at bounding box center [731, 533] width 115 height 30
click at [748, 535] on div "Mover para preparo" at bounding box center [732, 532] width 119 height 31
click at [748, 535] on button "Mover para retirada disponível" at bounding box center [707, 532] width 170 height 31
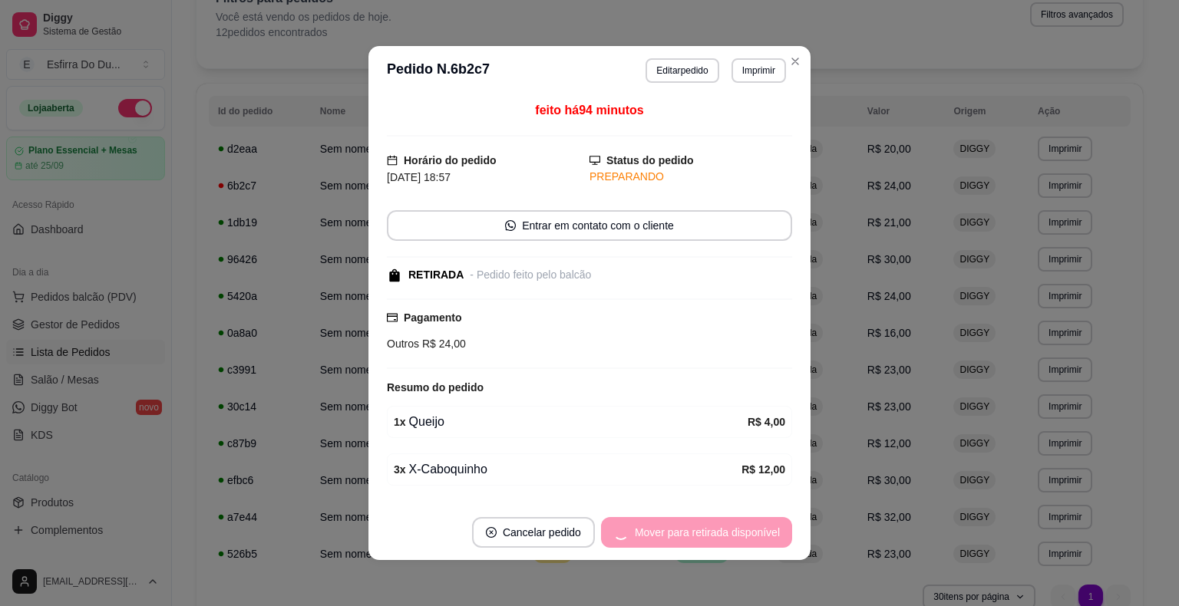
click at [748, 535] on div "Mover para retirada disponível" at bounding box center [696, 532] width 191 height 31
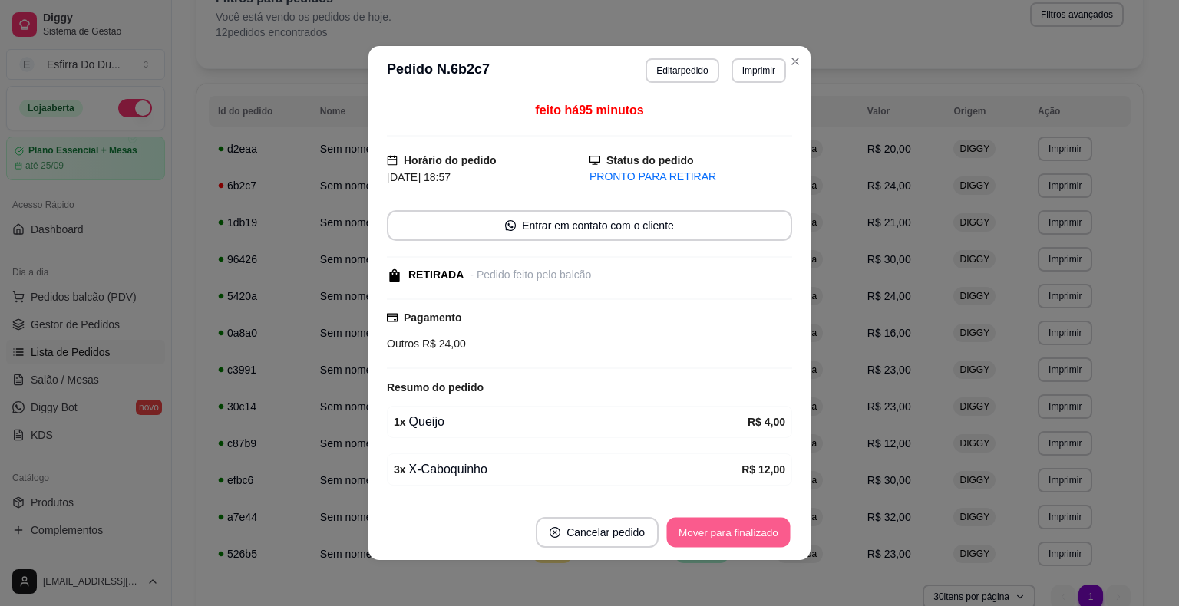
click at [748, 535] on button "Mover para finalizado" at bounding box center [729, 533] width 124 height 30
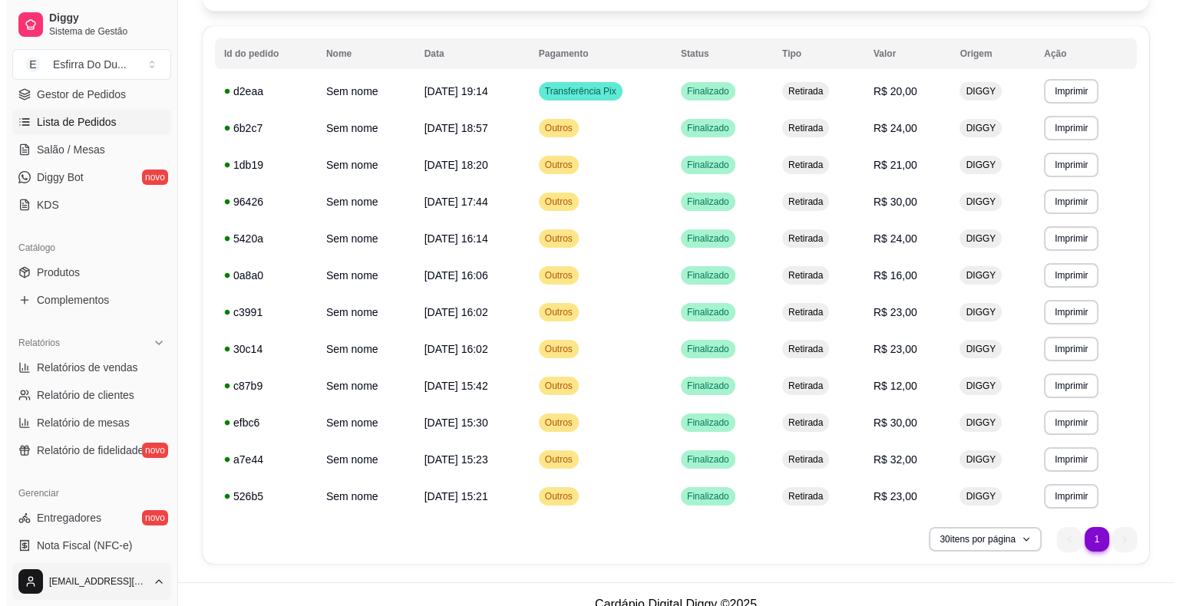
scroll to position [153, 0]
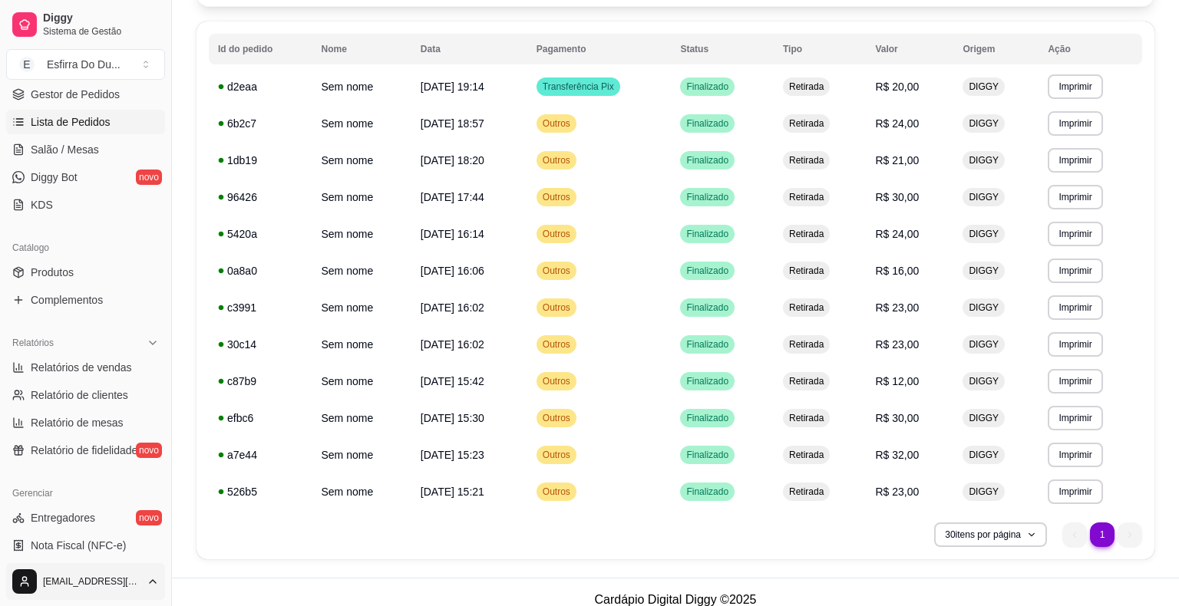
click at [81, 453] on html "**********" at bounding box center [589, 150] width 1179 height 606
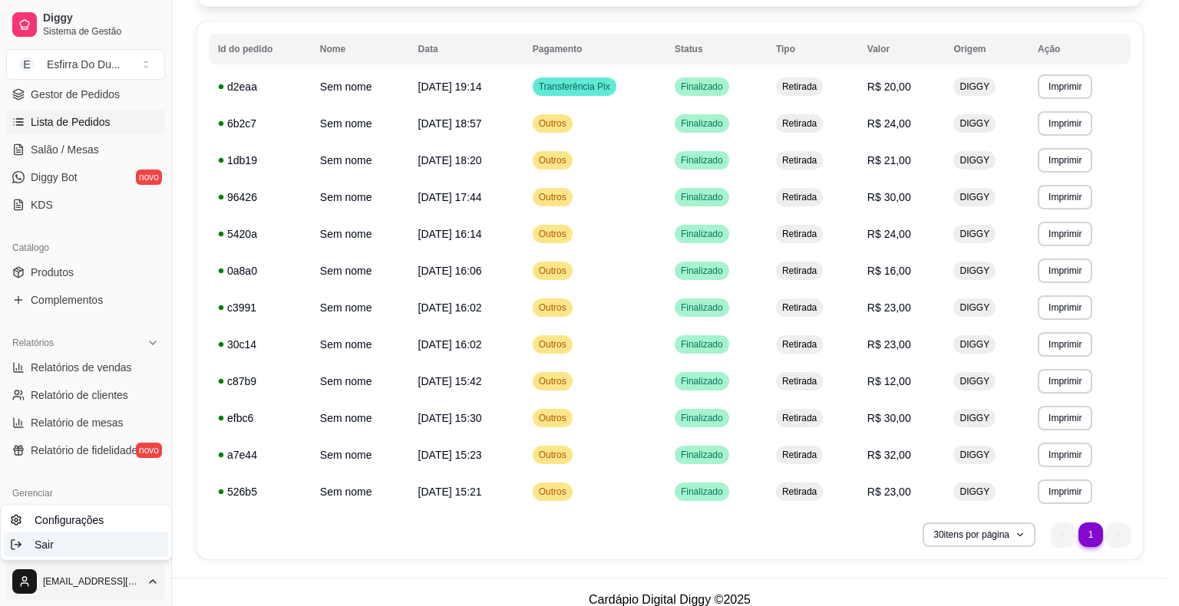
click at [52, 549] on div "Sair" at bounding box center [86, 545] width 164 height 25
